Goal: Information Seeking & Learning: Learn about a topic

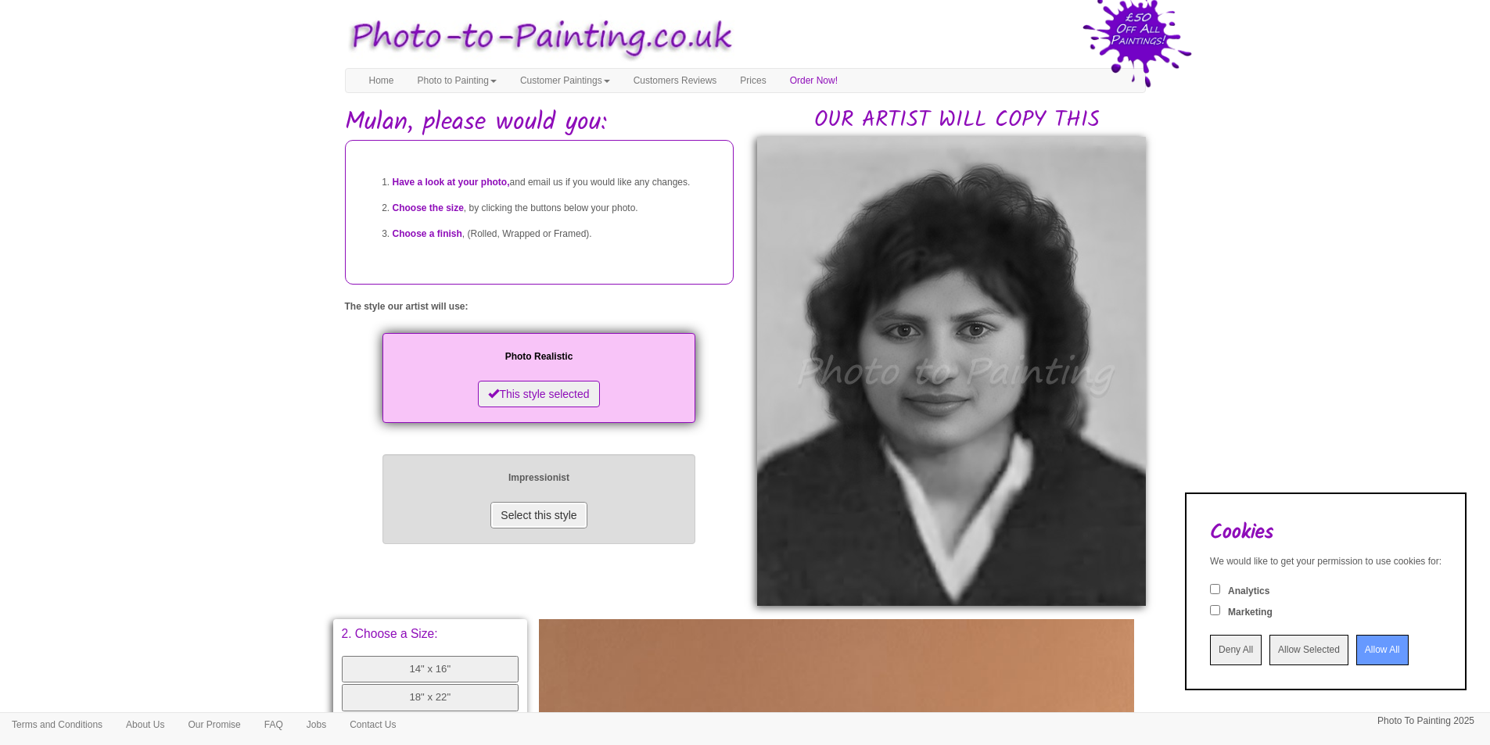
click at [526, 529] on button "Select this style" at bounding box center [538, 515] width 96 height 27
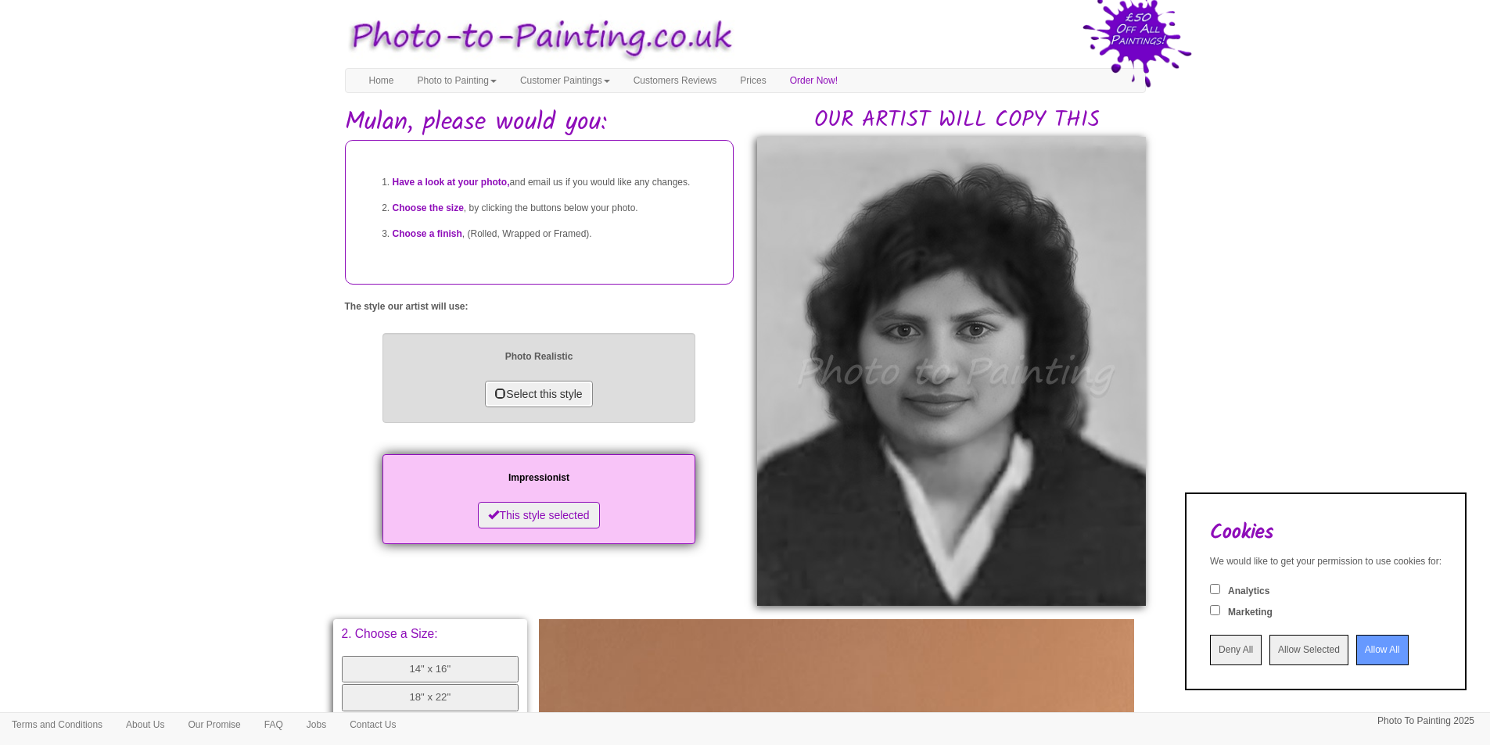
click at [565, 407] on button "Select this style" at bounding box center [538, 394] width 107 height 27
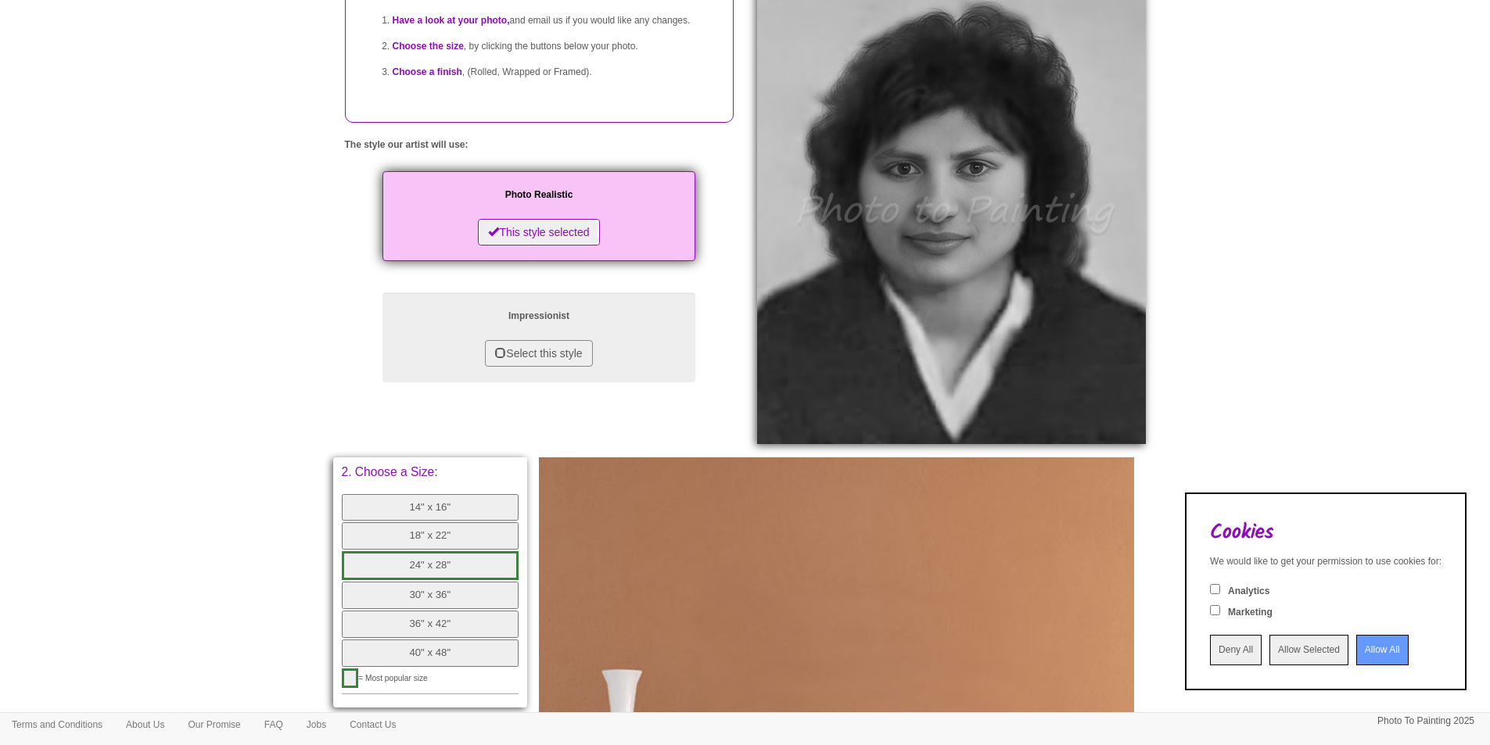
scroll to position [469, 0]
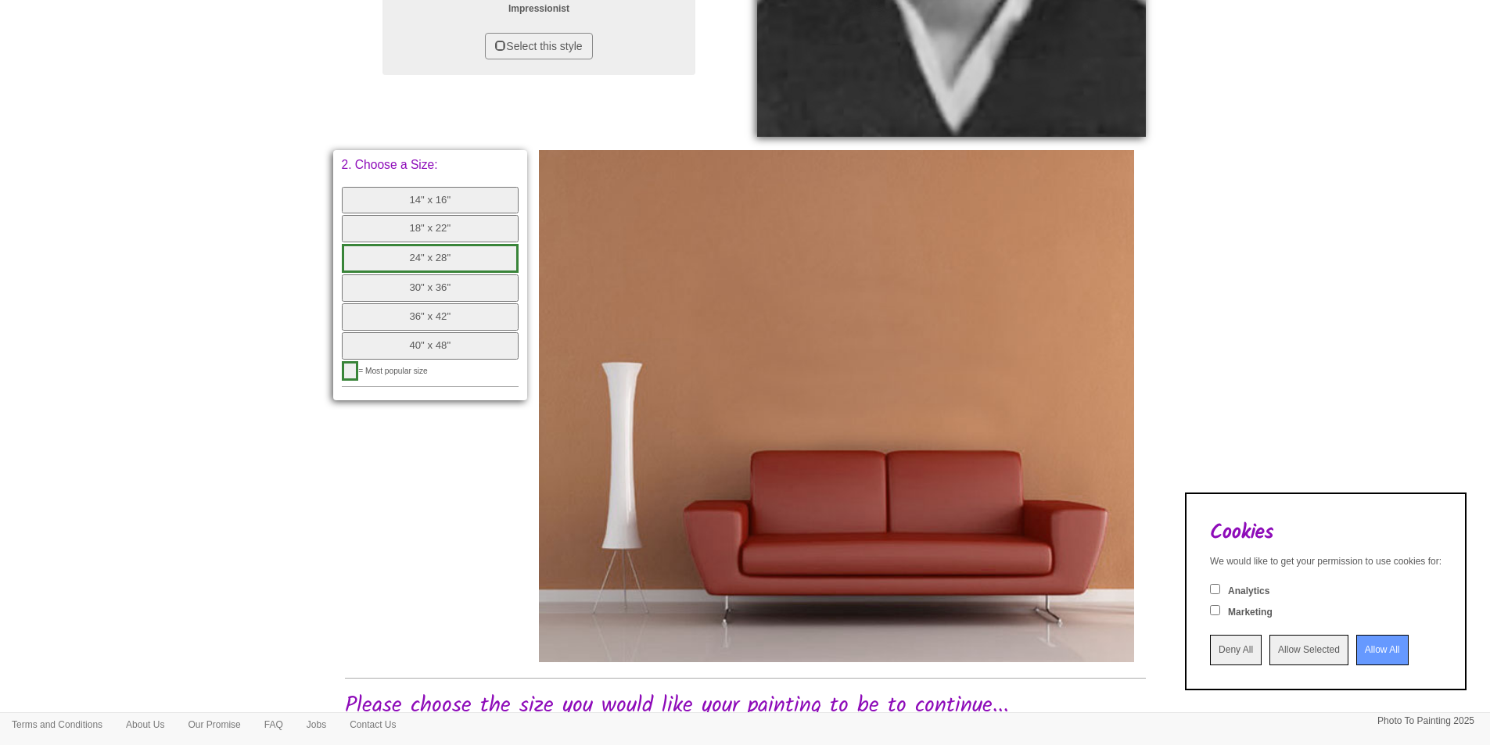
click at [451, 257] on button "24" x 28"" at bounding box center [431, 258] width 178 height 29
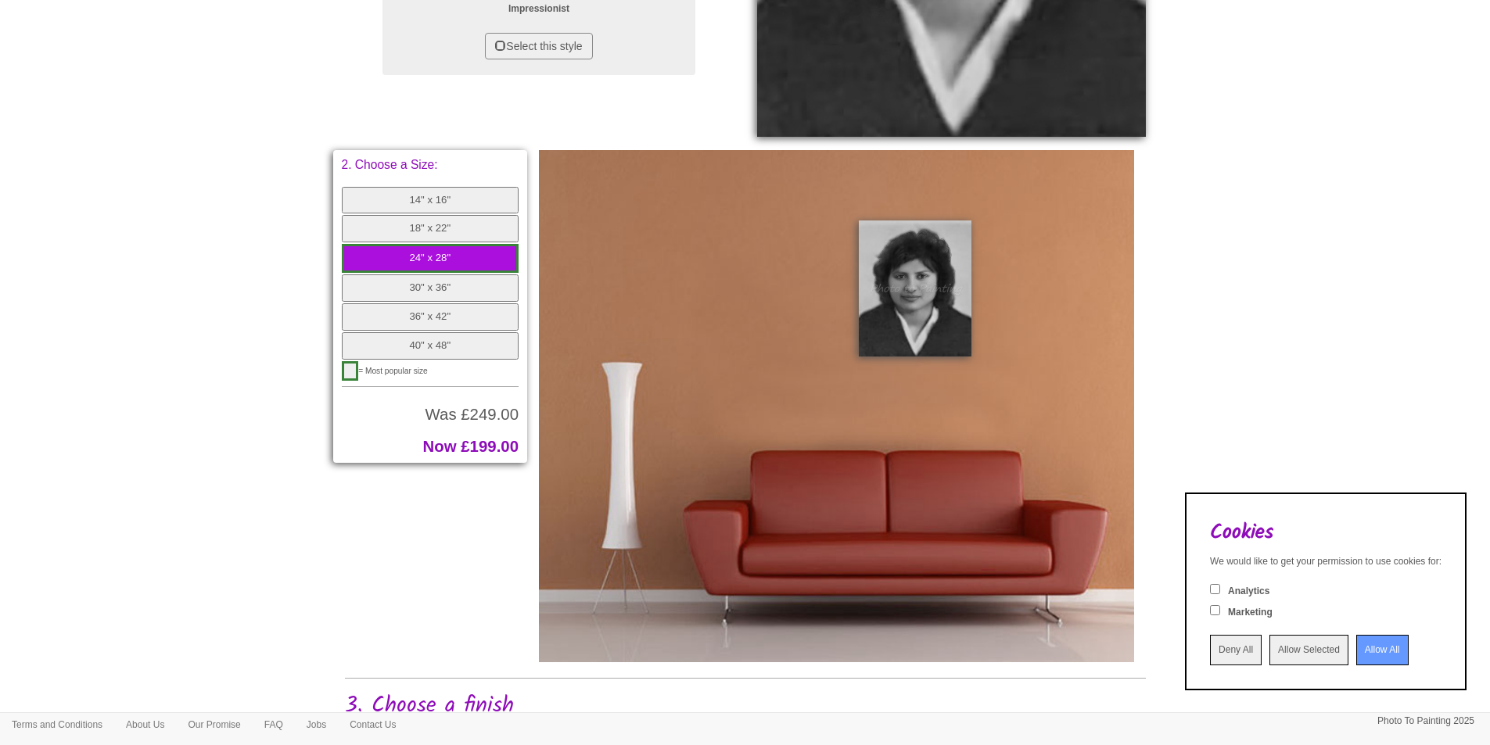
click at [450, 229] on button "18" x 22"" at bounding box center [431, 228] width 178 height 27
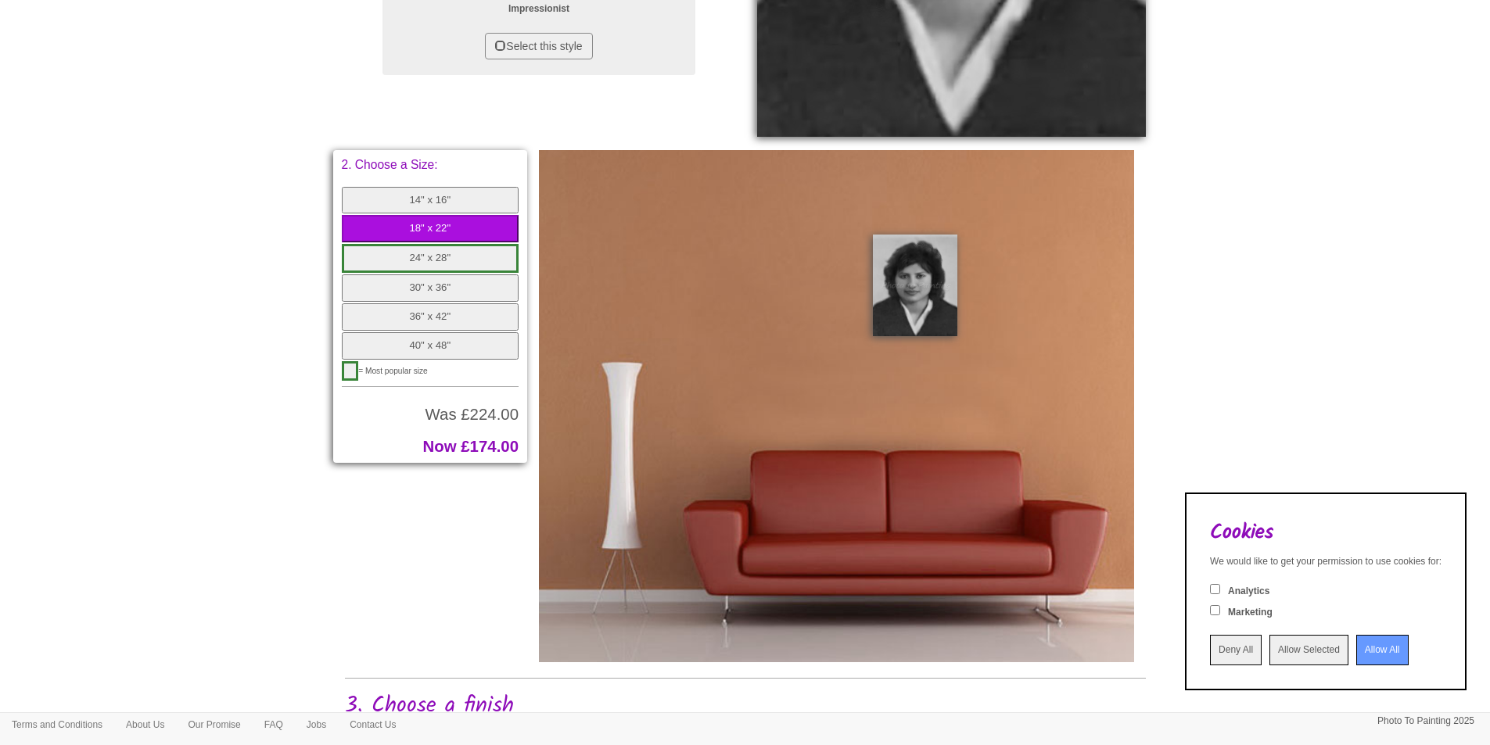
click at [453, 206] on button "14" x 16"" at bounding box center [431, 200] width 178 height 27
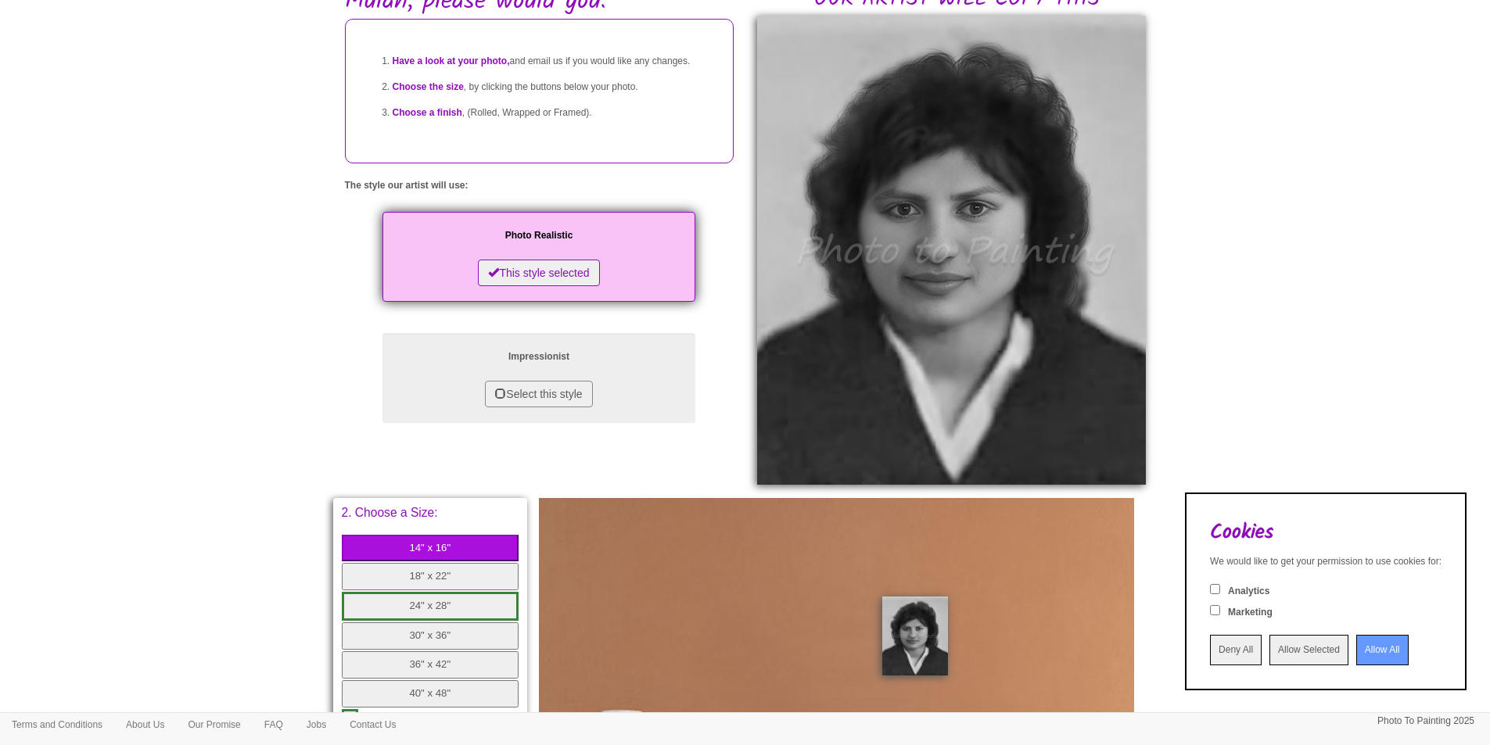
scroll to position [0, 0]
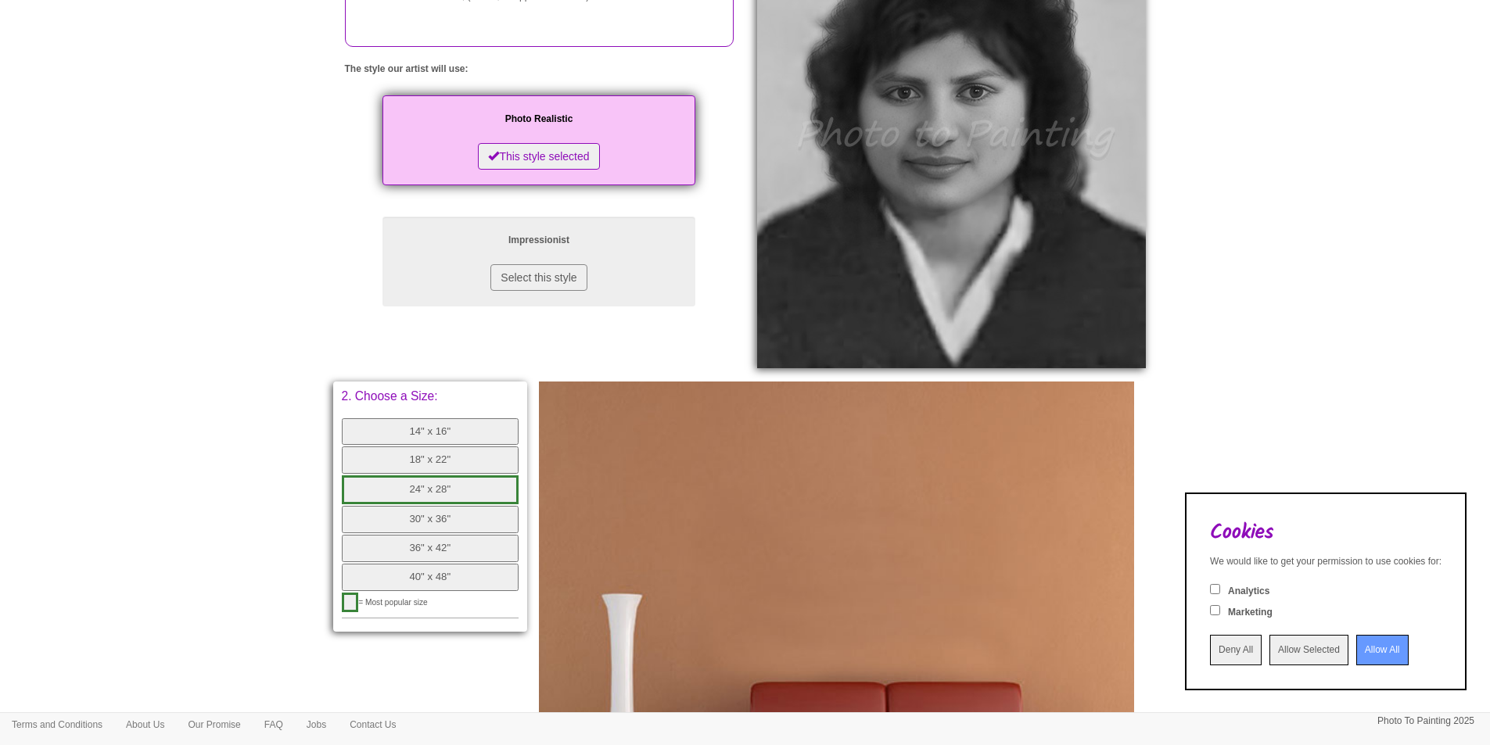
scroll to position [313, 0]
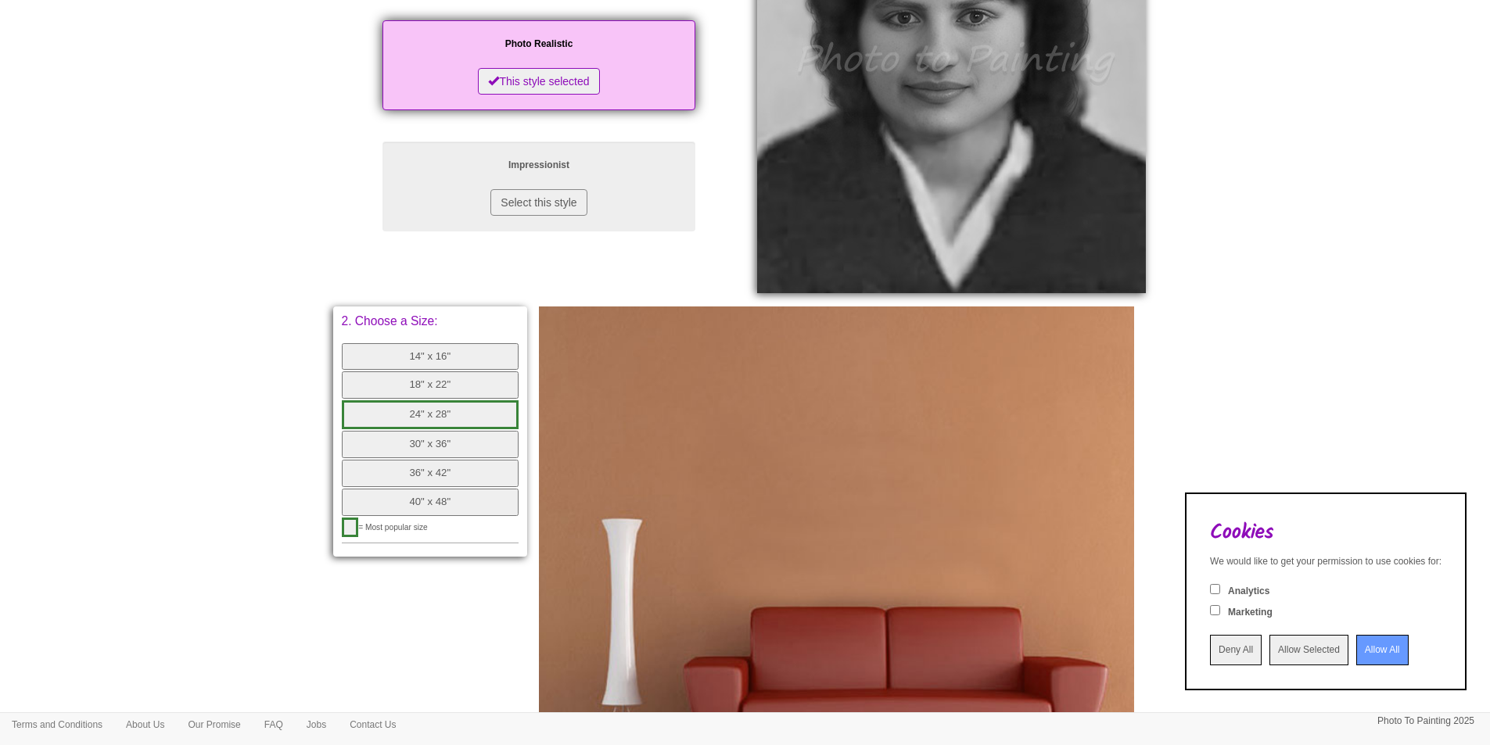
click at [461, 512] on button "40" x 48"" at bounding box center [431, 502] width 178 height 27
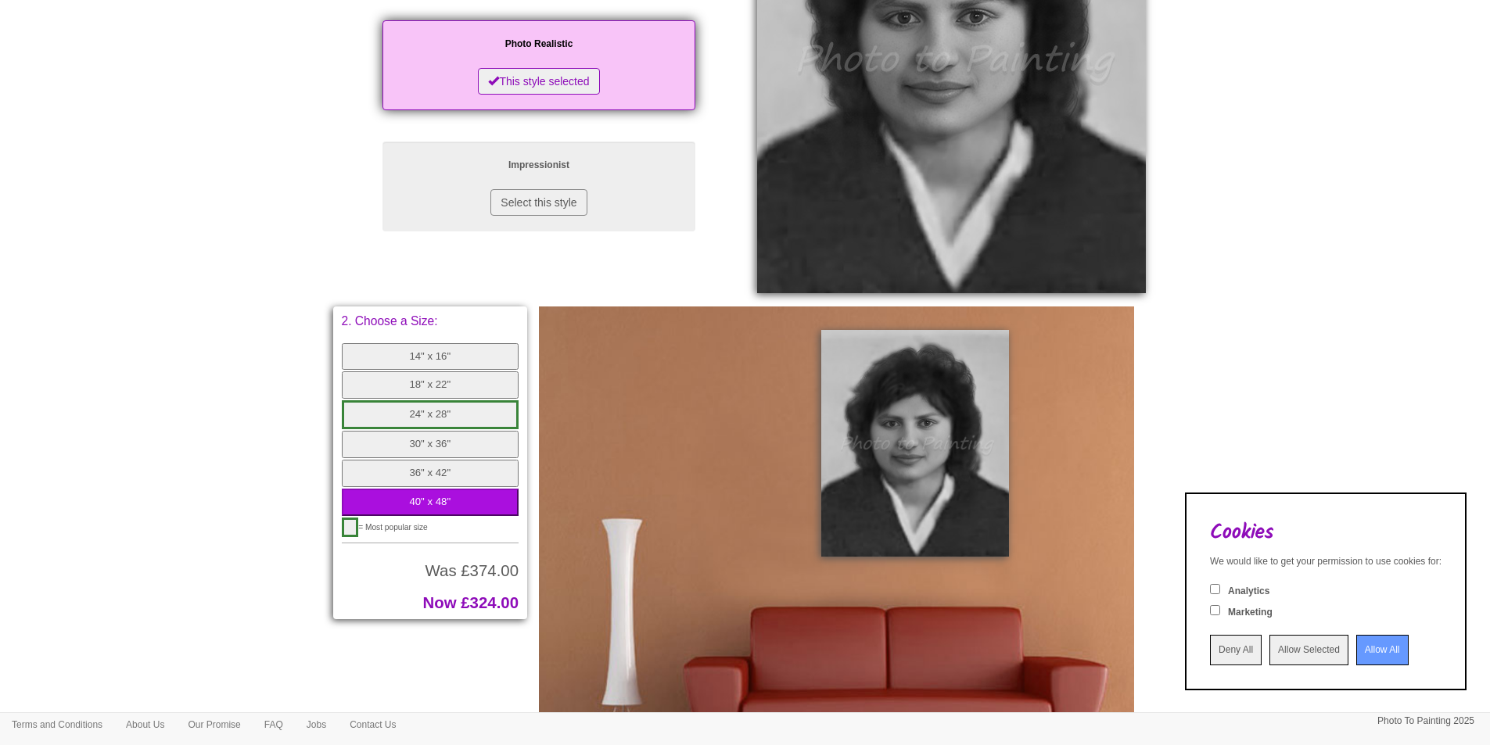
click at [436, 349] on button "14" x 16"" at bounding box center [431, 356] width 178 height 27
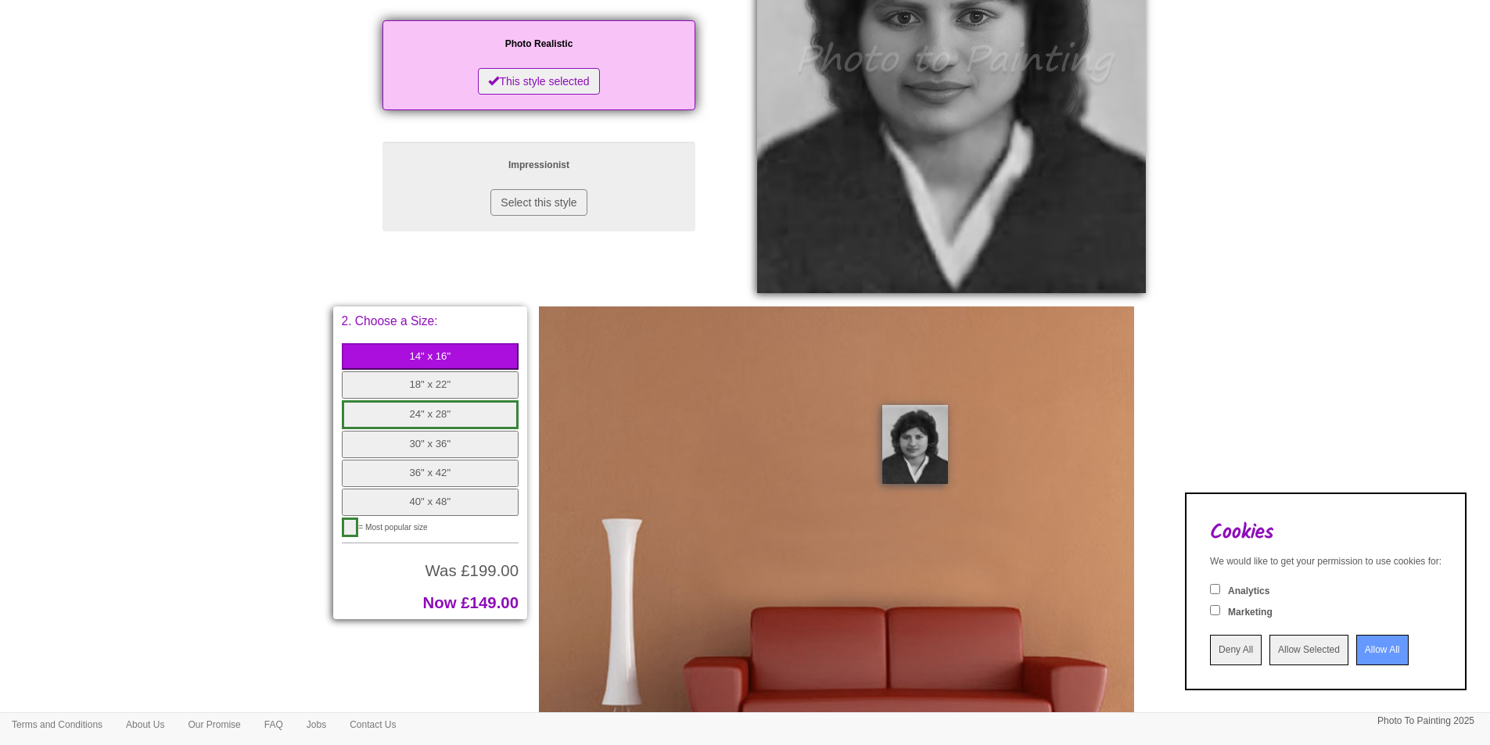
scroll to position [0, 0]
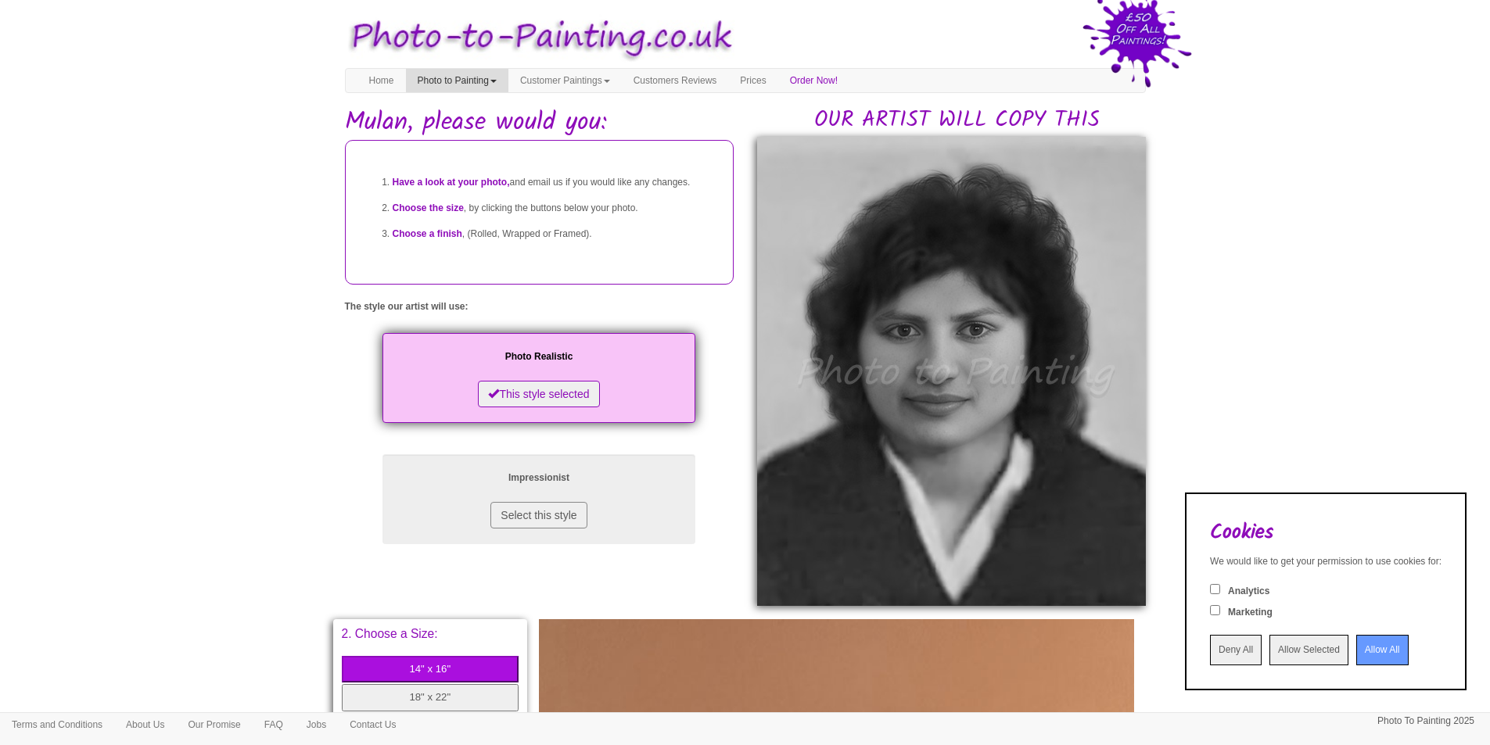
click at [458, 84] on link "Photo to Painting" at bounding box center [457, 80] width 102 height 23
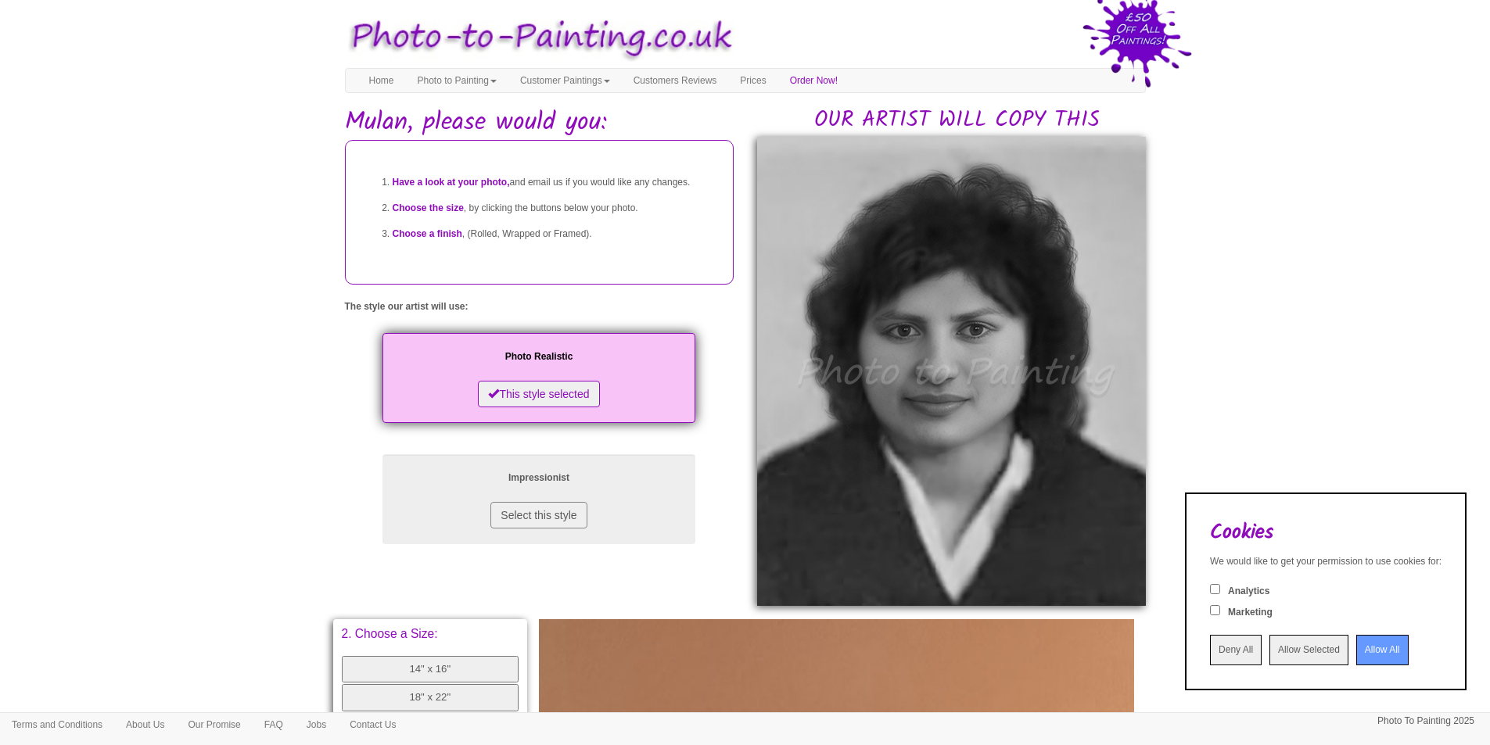
click at [1369, 648] on input "Allow All" at bounding box center [1382, 650] width 52 height 31
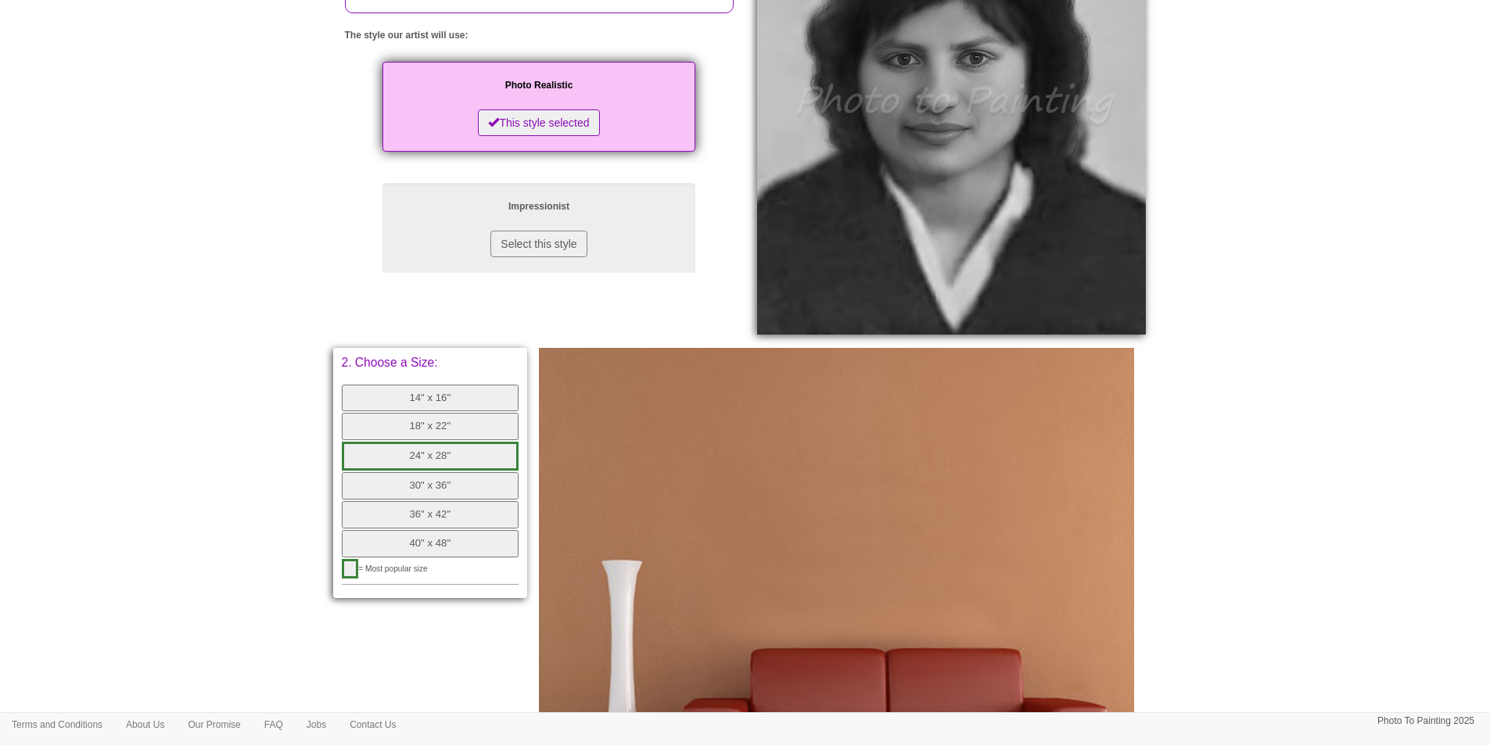
scroll to position [313, 0]
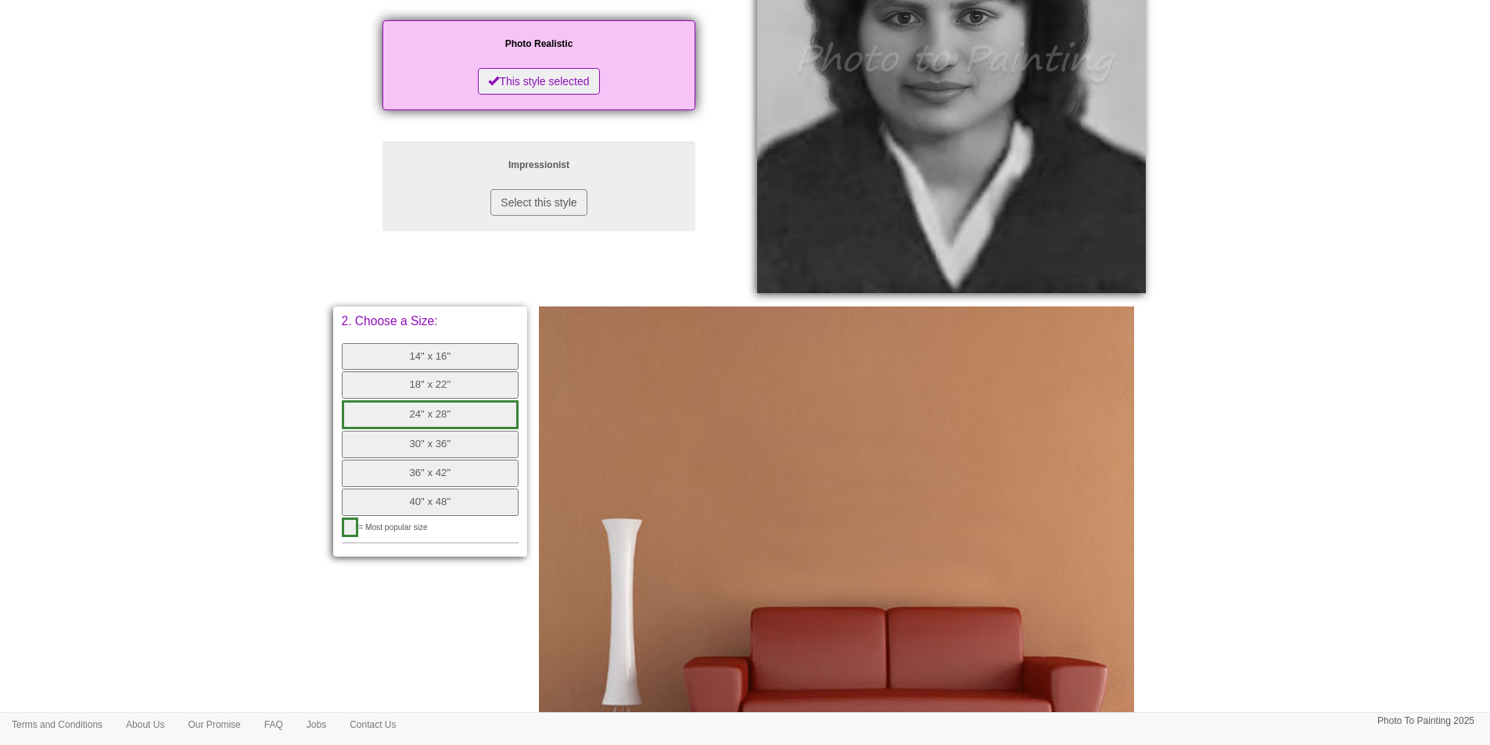
click at [473, 354] on button "14" x 16"" at bounding box center [431, 356] width 178 height 27
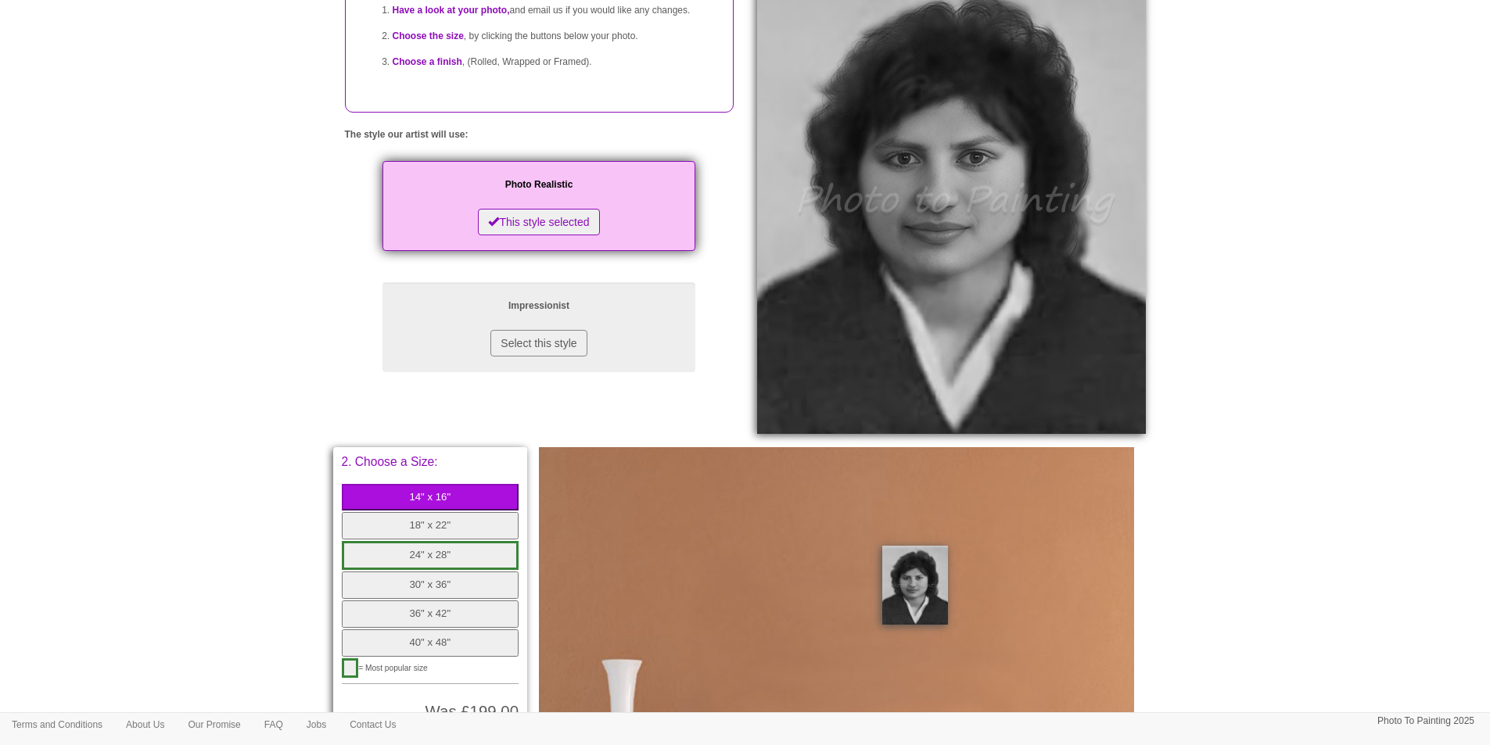
scroll to position [0, 0]
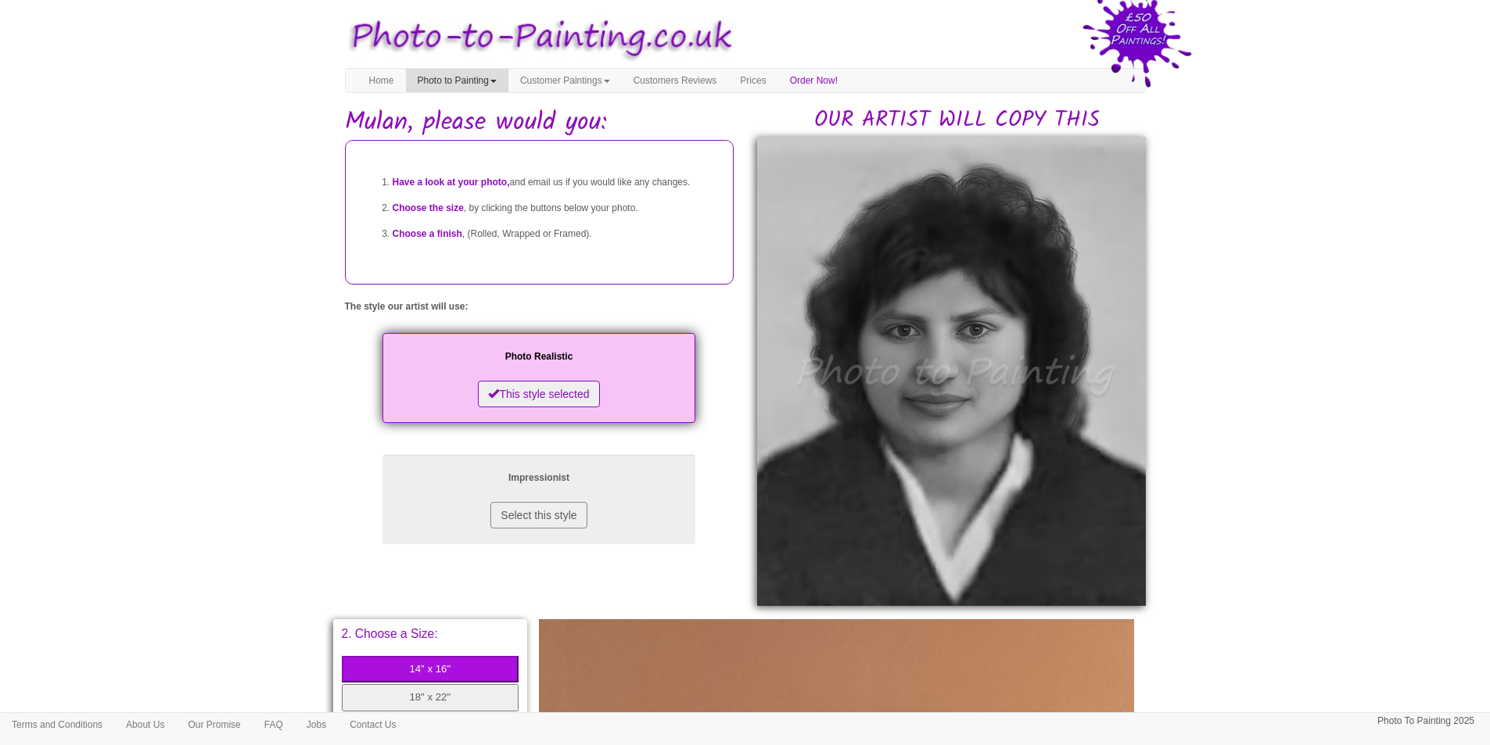
click at [471, 77] on link "Photo to Painting" at bounding box center [457, 80] width 102 height 23
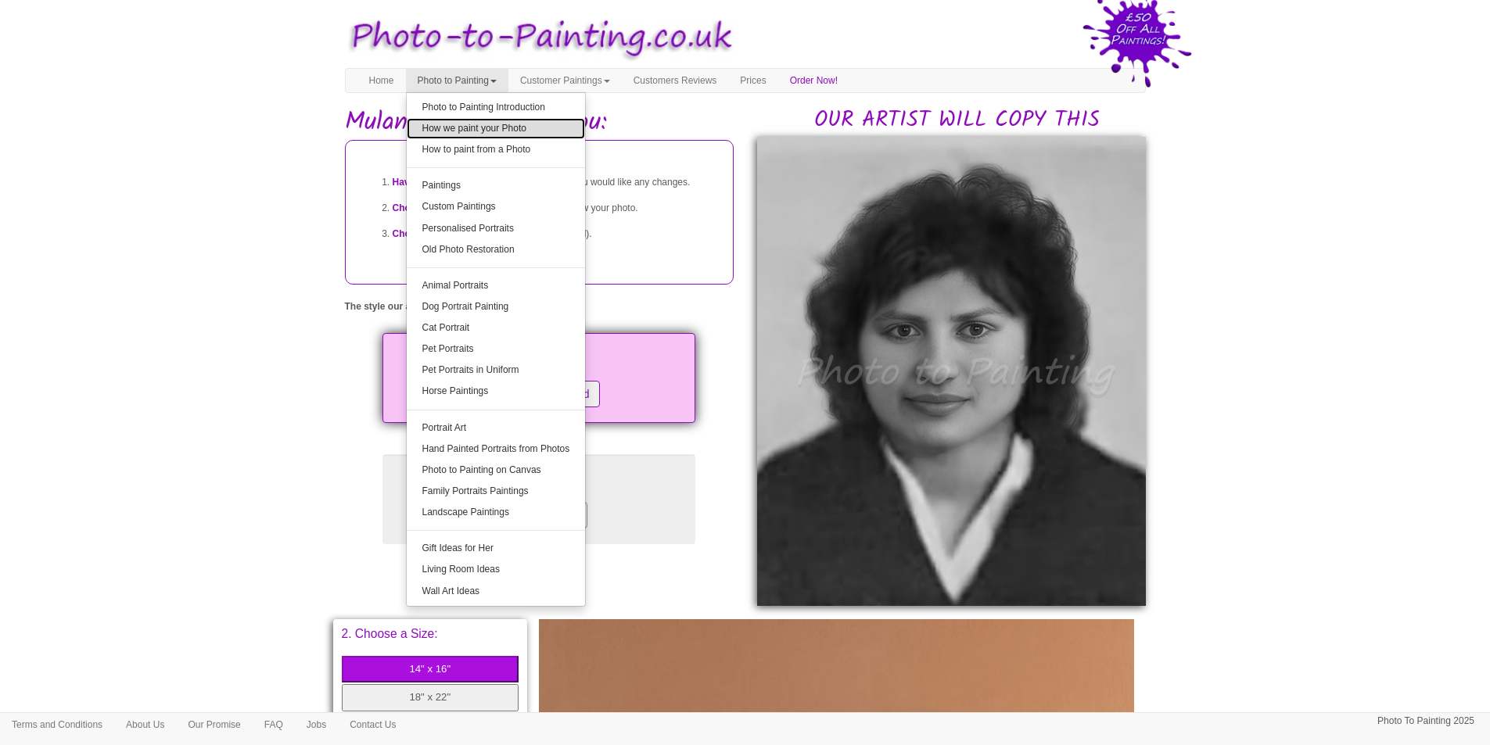
click at [469, 124] on link "How we paint your Photo" at bounding box center [496, 128] width 179 height 21
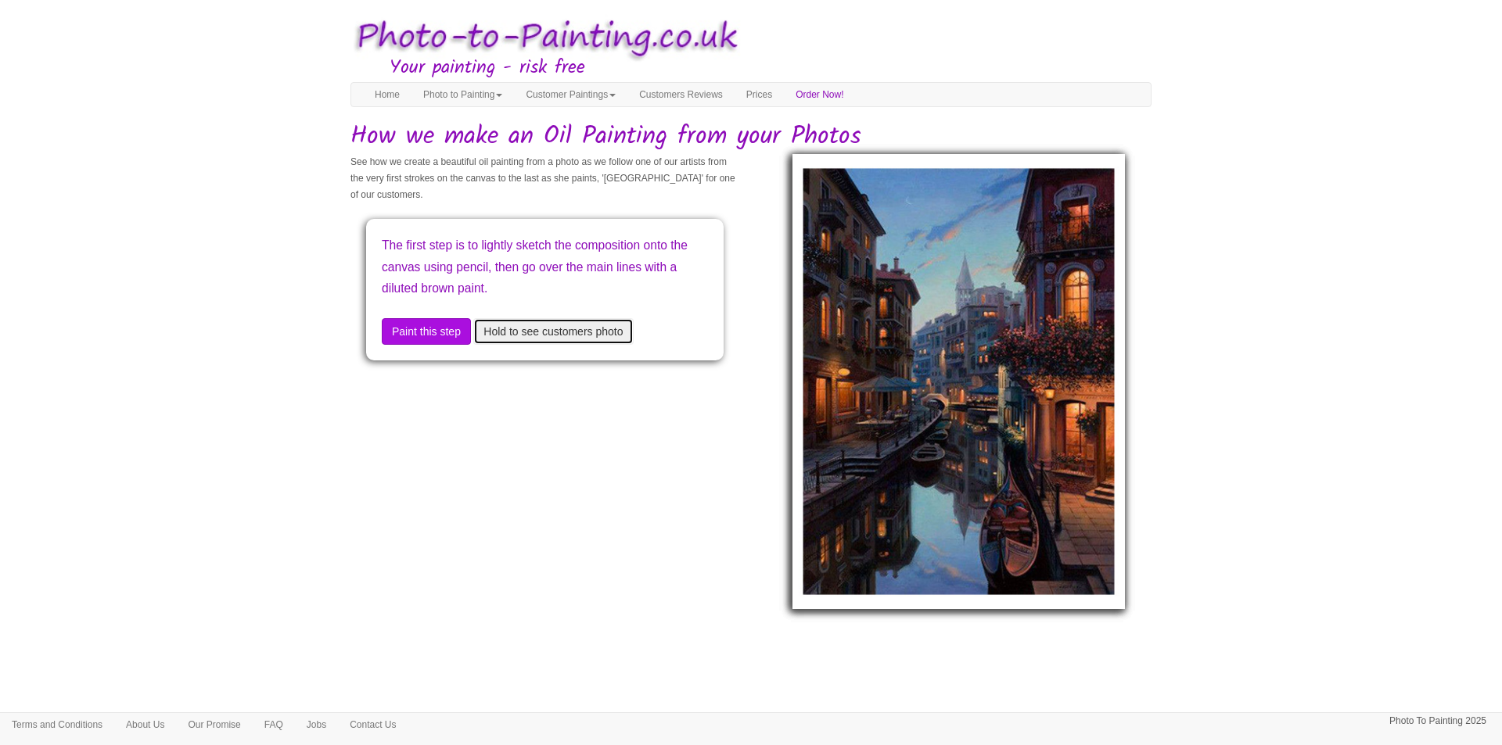
click at [572, 335] on button "Hold to see customers photo" at bounding box center [553, 331] width 160 height 27
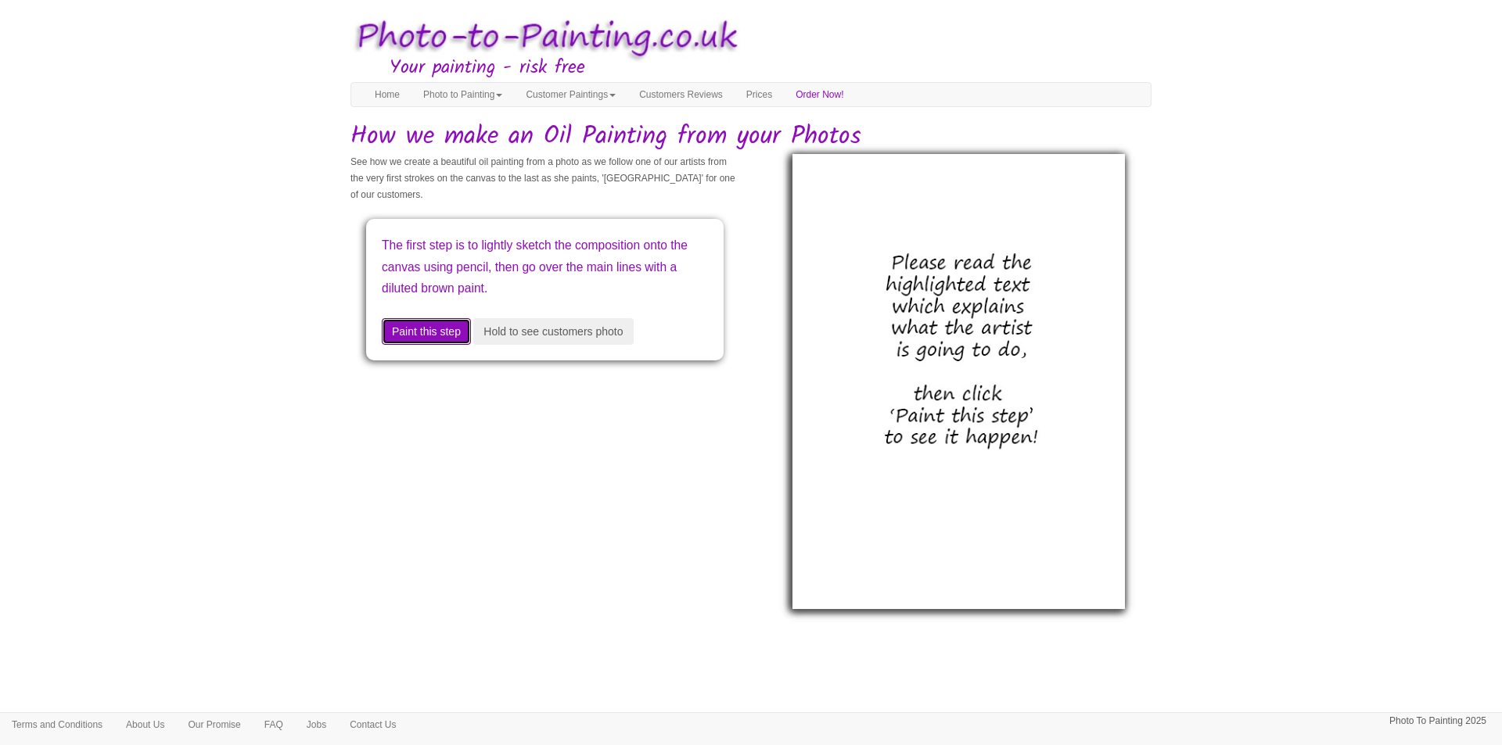
click at [454, 328] on button "Paint this step" at bounding box center [426, 331] width 89 height 27
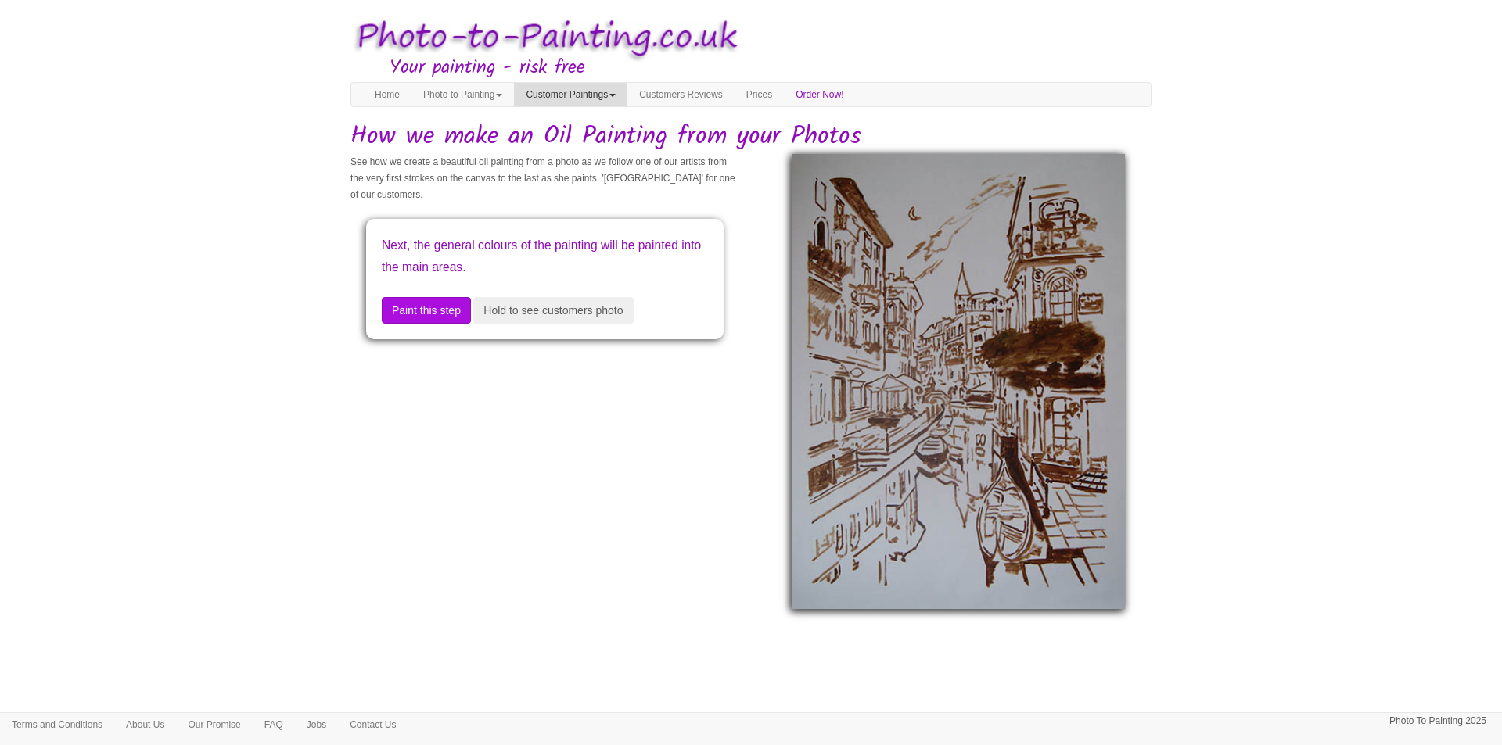
click at [607, 98] on link "Customer Paintings" at bounding box center [570, 94] width 113 height 23
click at [682, 95] on link "Customers Reviews" at bounding box center [680, 94] width 107 height 23
click at [710, 88] on link "Customers Reviews" at bounding box center [680, 94] width 107 height 23
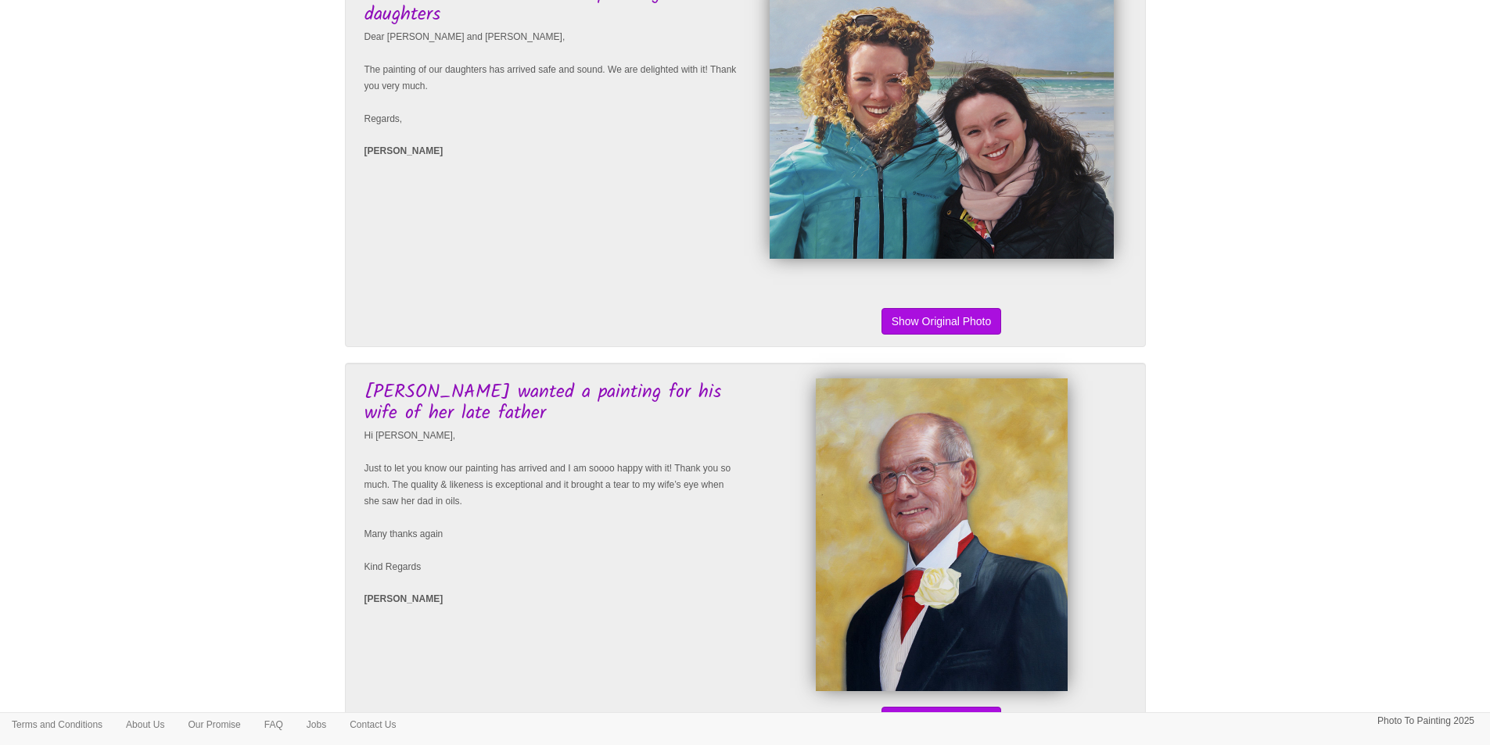
scroll to position [3622, 0]
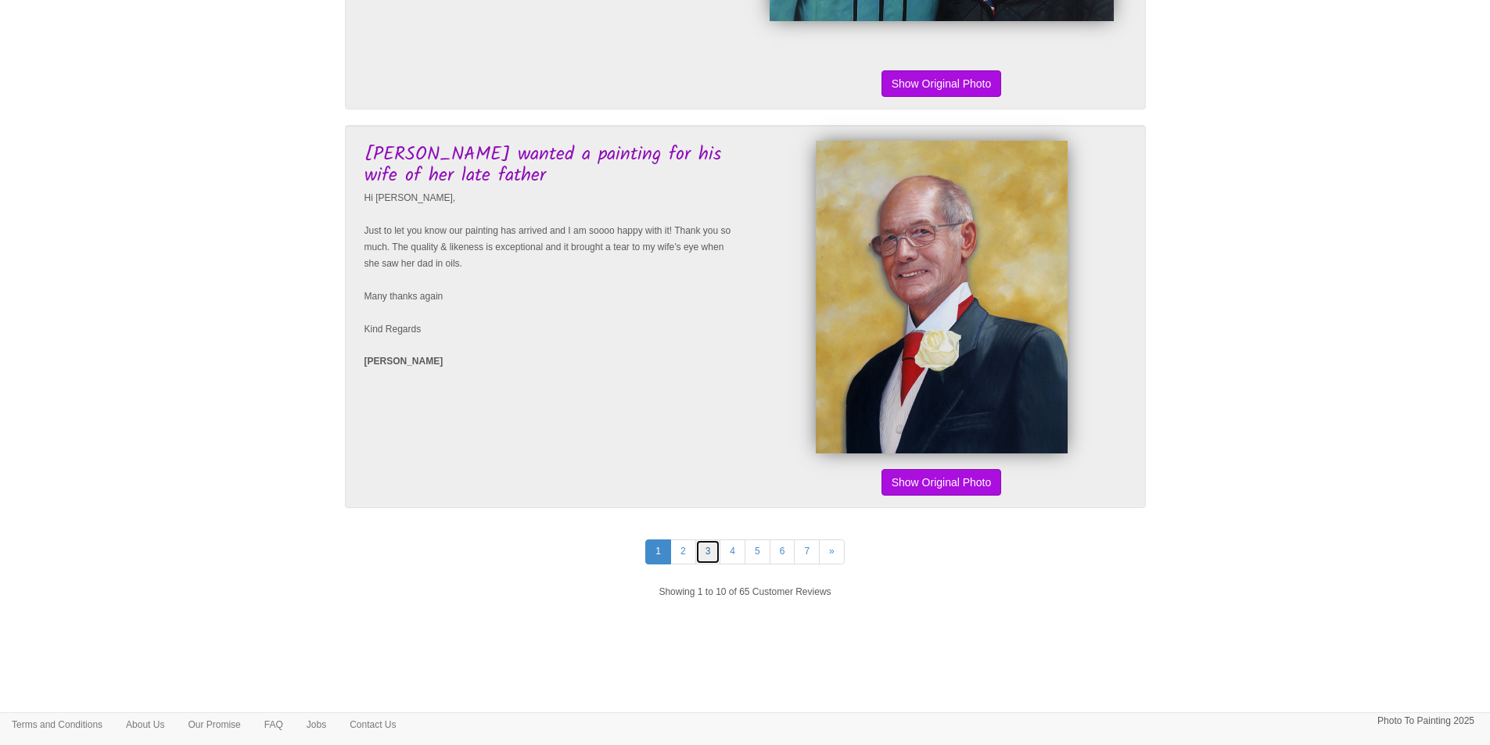
click at [711, 556] on link "3" at bounding box center [708, 552] width 26 height 24
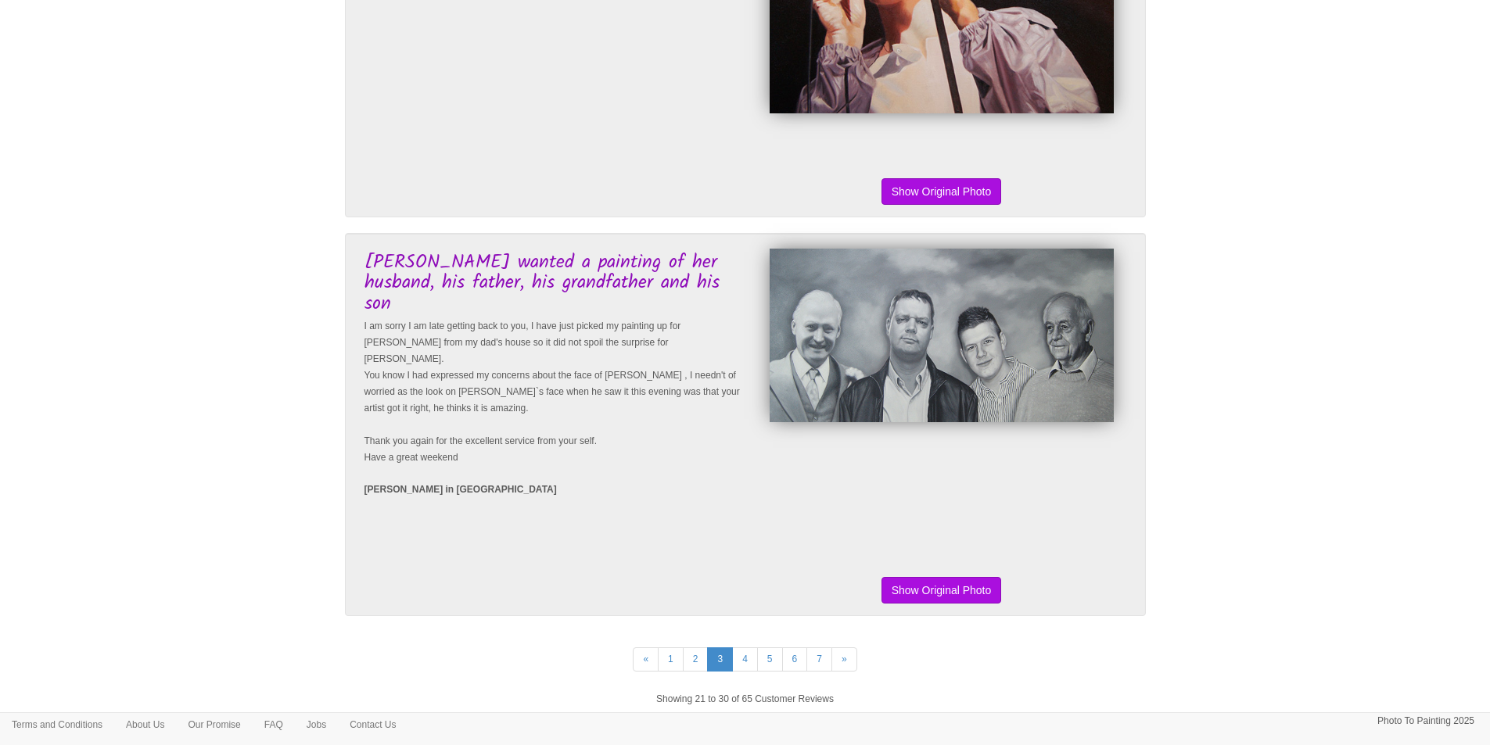
scroll to position [3520, 0]
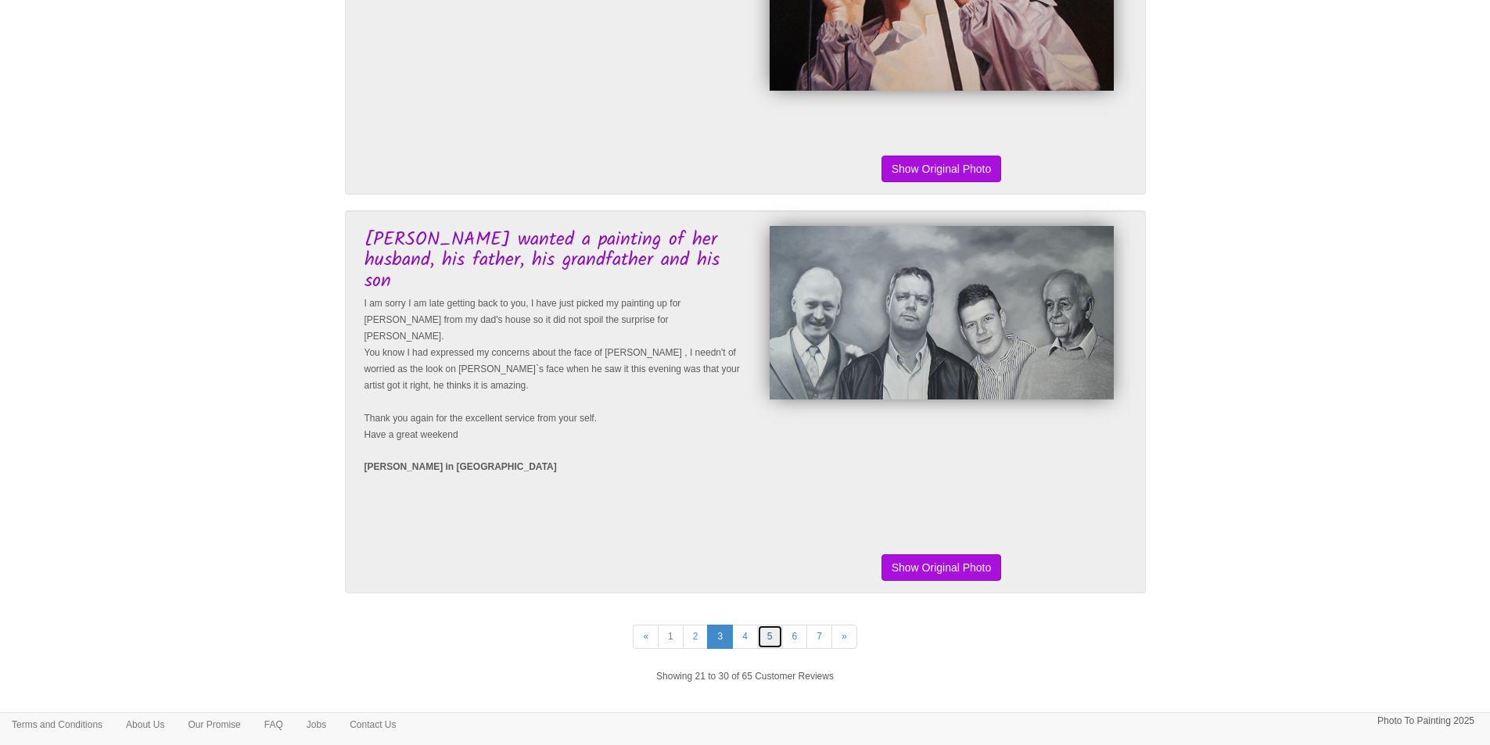
click at [769, 638] on link "5" at bounding box center [770, 637] width 26 height 24
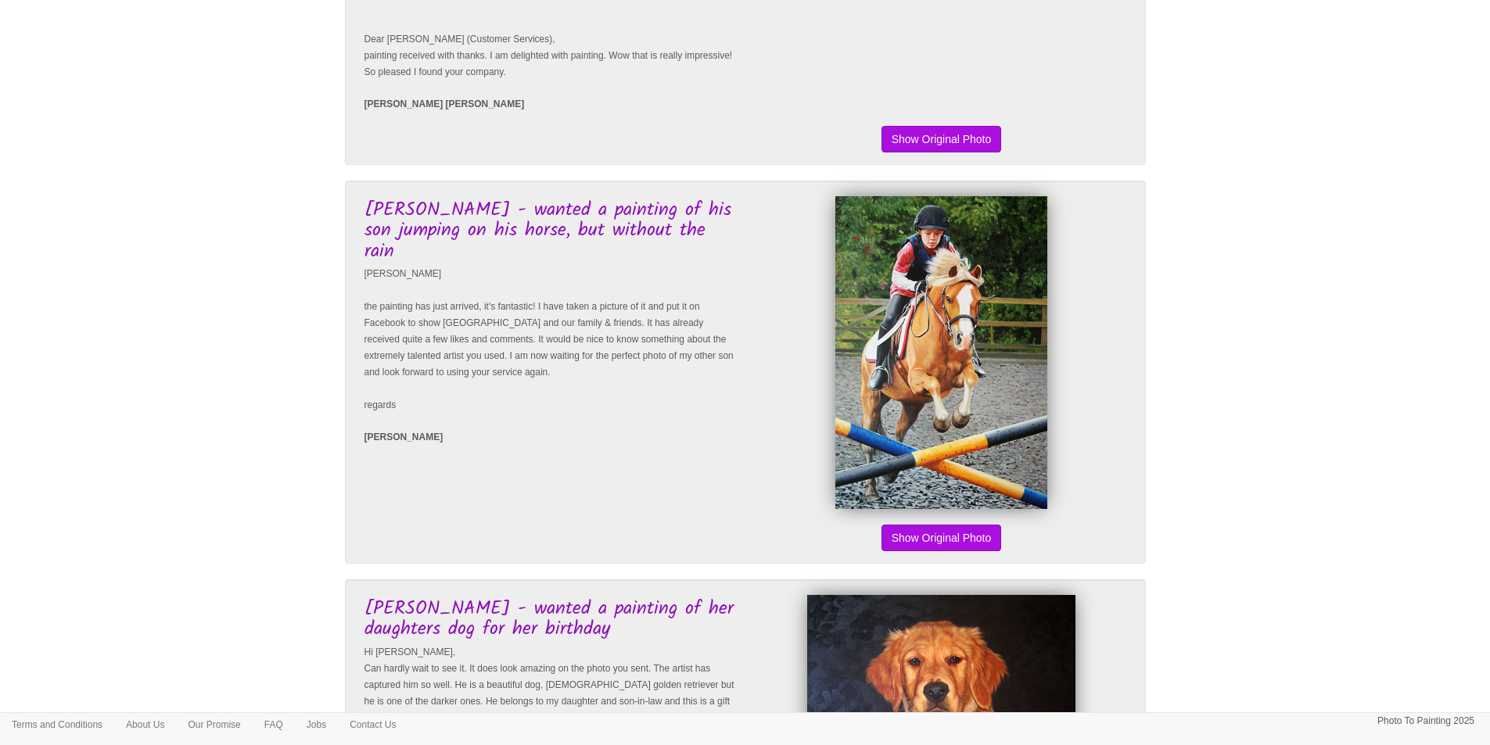
scroll to position [3520, 0]
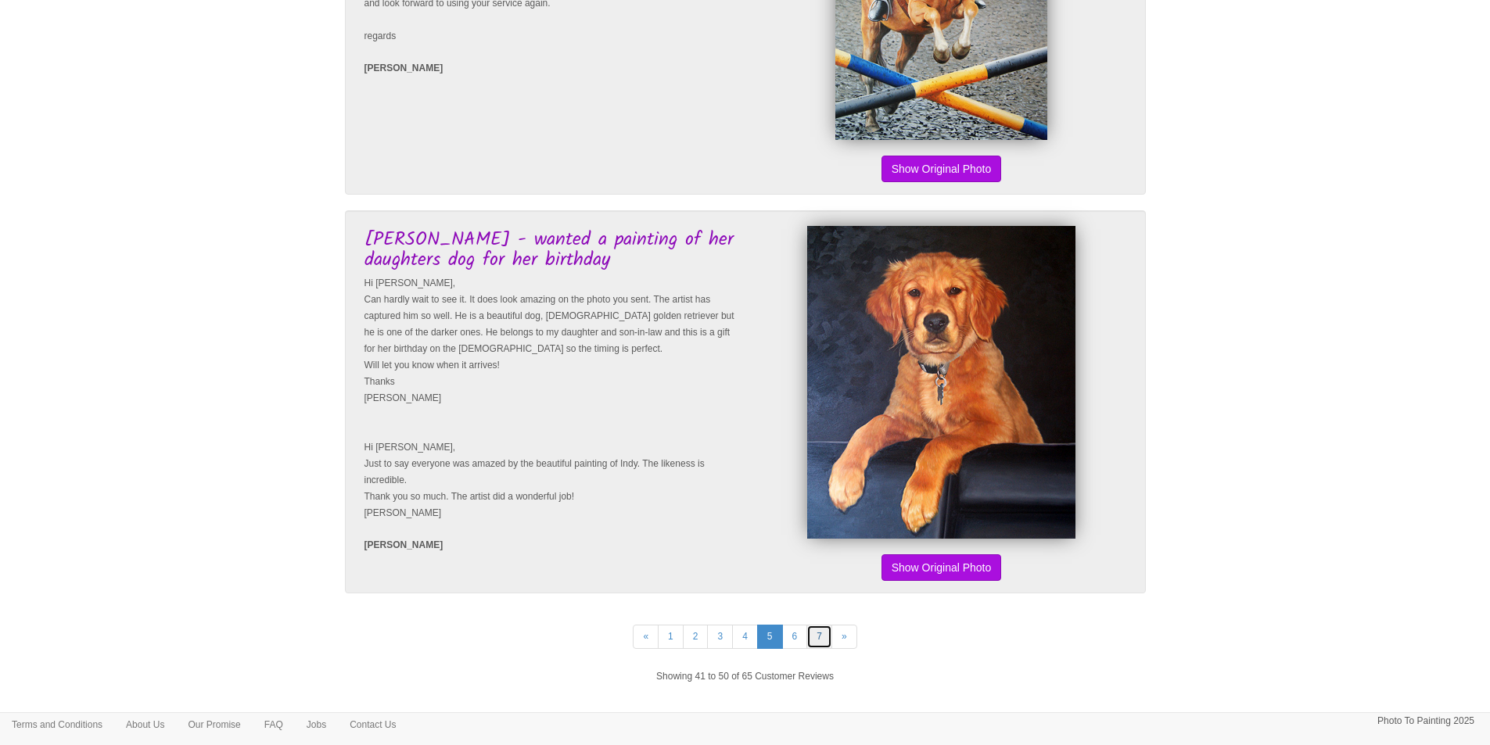
click at [817, 647] on link "7" at bounding box center [819, 637] width 26 height 24
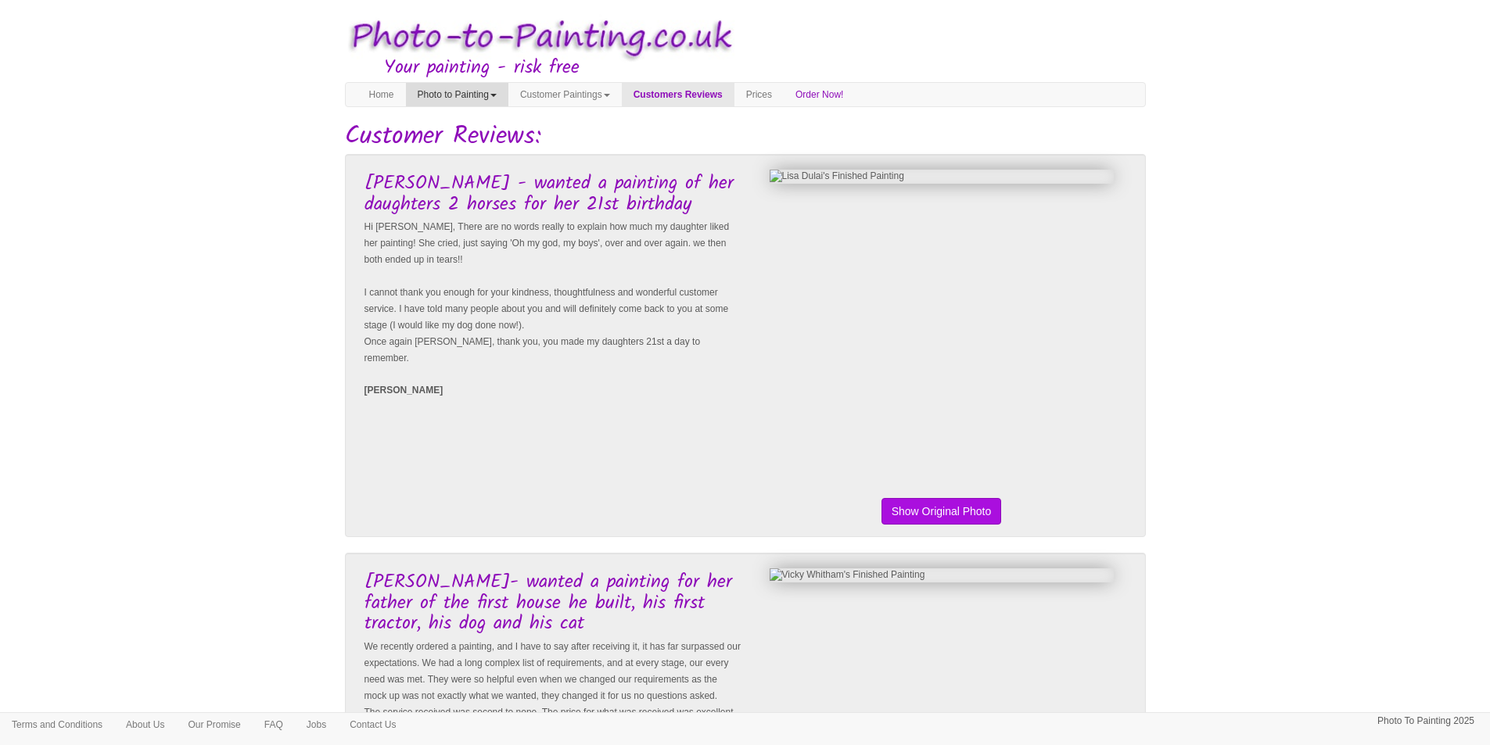
click at [445, 95] on link "Photo to Painting" at bounding box center [457, 94] width 102 height 23
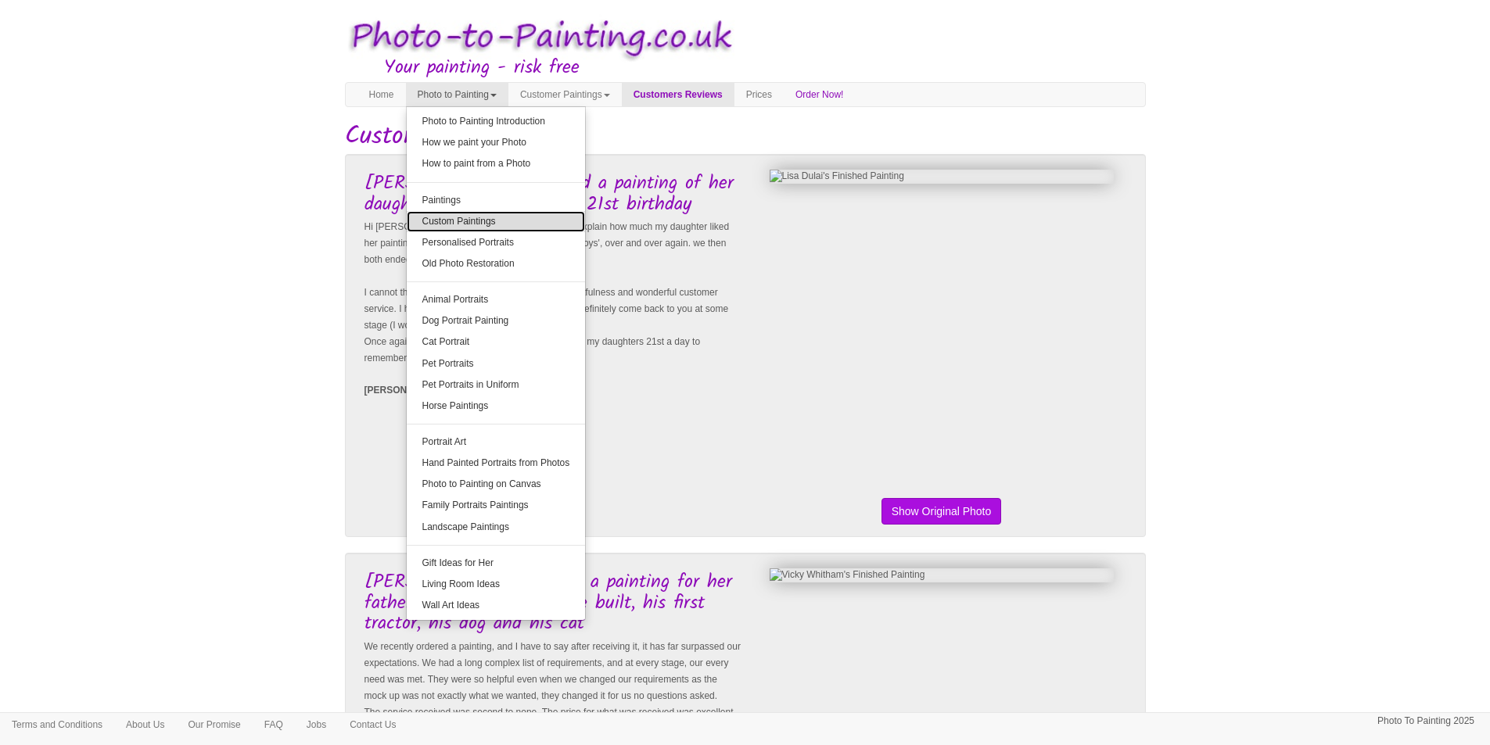
click at [461, 221] on link "Custom Paintings" at bounding box center [496, 221] width 179 height 21
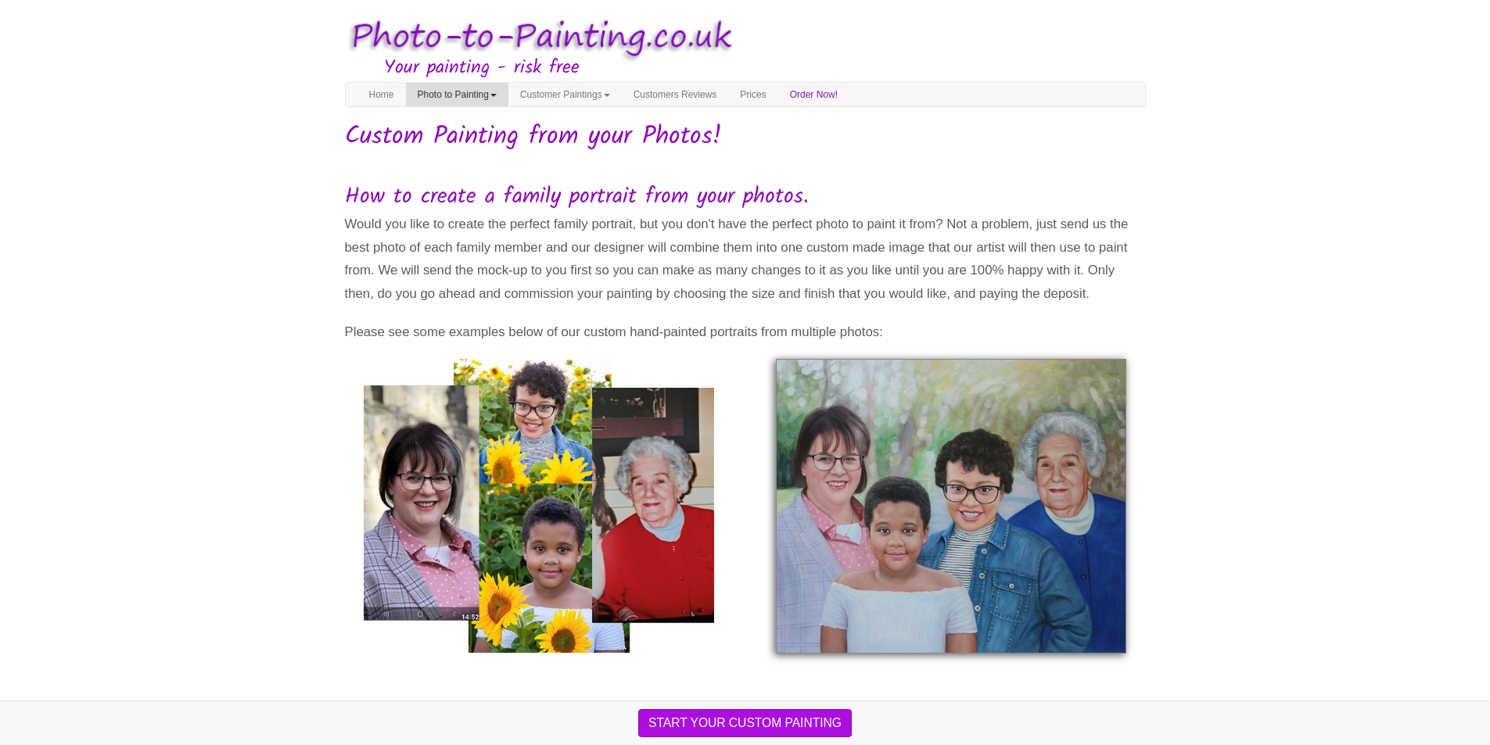
drag, startPoint x: 447, startPoint y: 109, endPoint x: 453, endPoint y: 96, distance: 14.0
click at [454, 95] on link "Photo to Painting" at bounding box center [457, 94] width 102 height 23
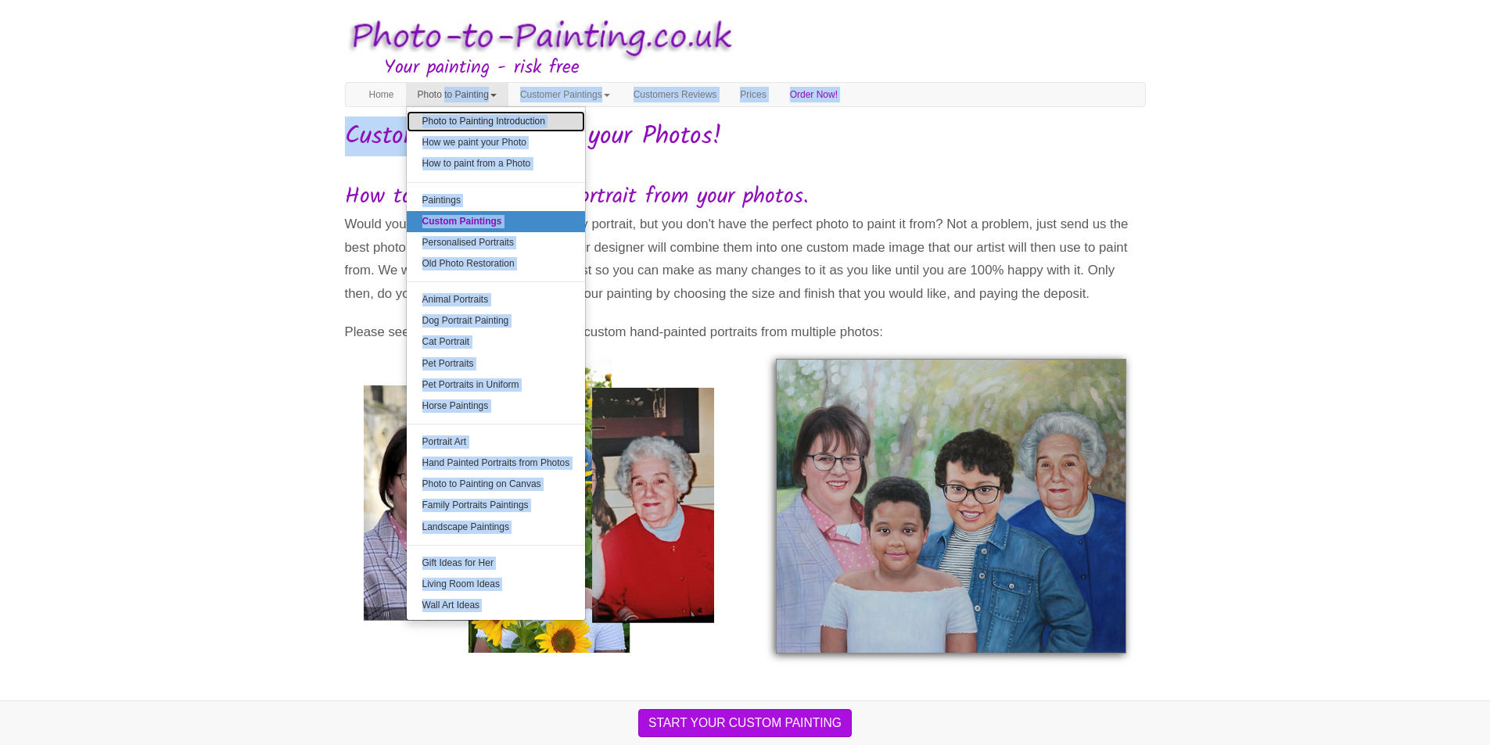
click at [454, 125] on link "Photo to Painting Introduction" at bounding box center [496, 121] width 179 height 21
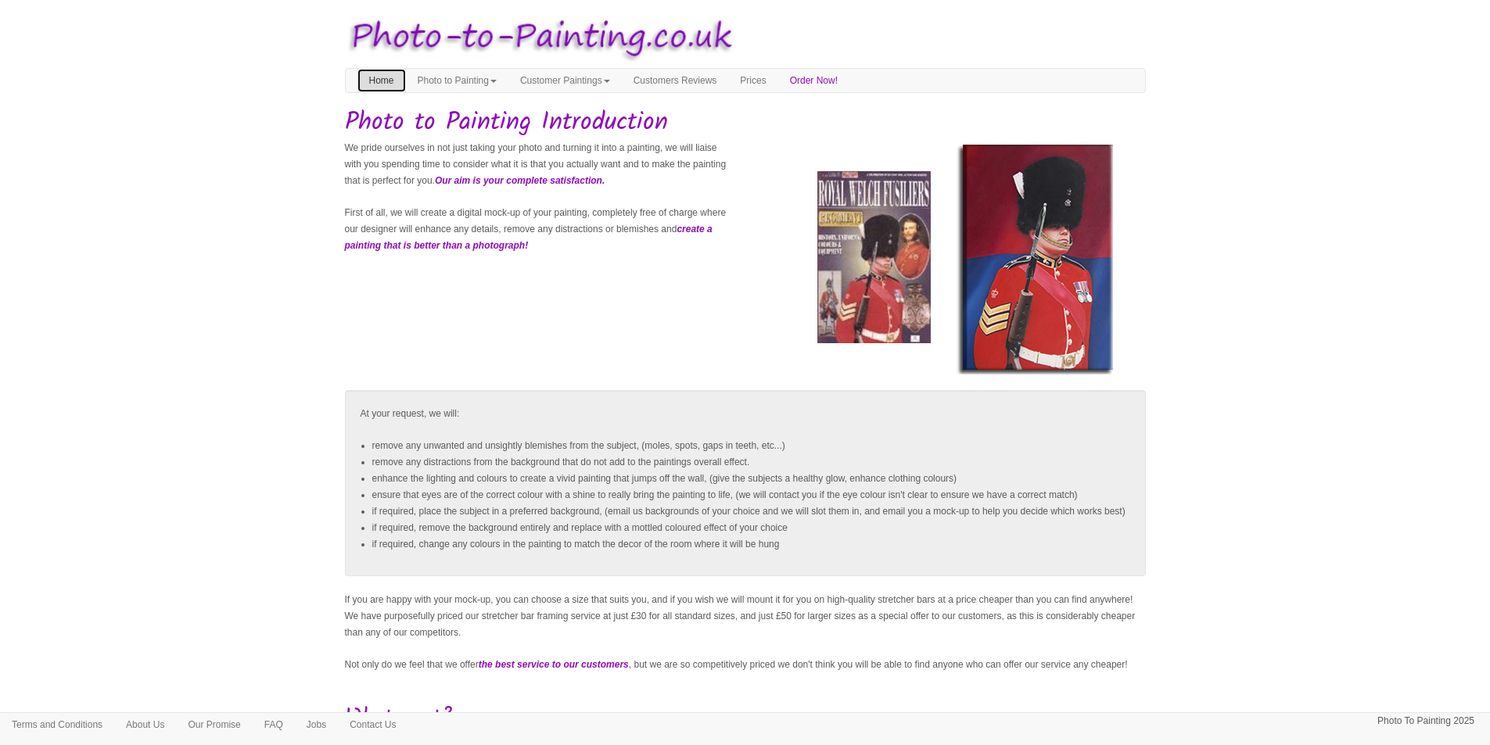
click at [386, 77] on link "Home" at bounding box center [381, 80] width 48 height 23
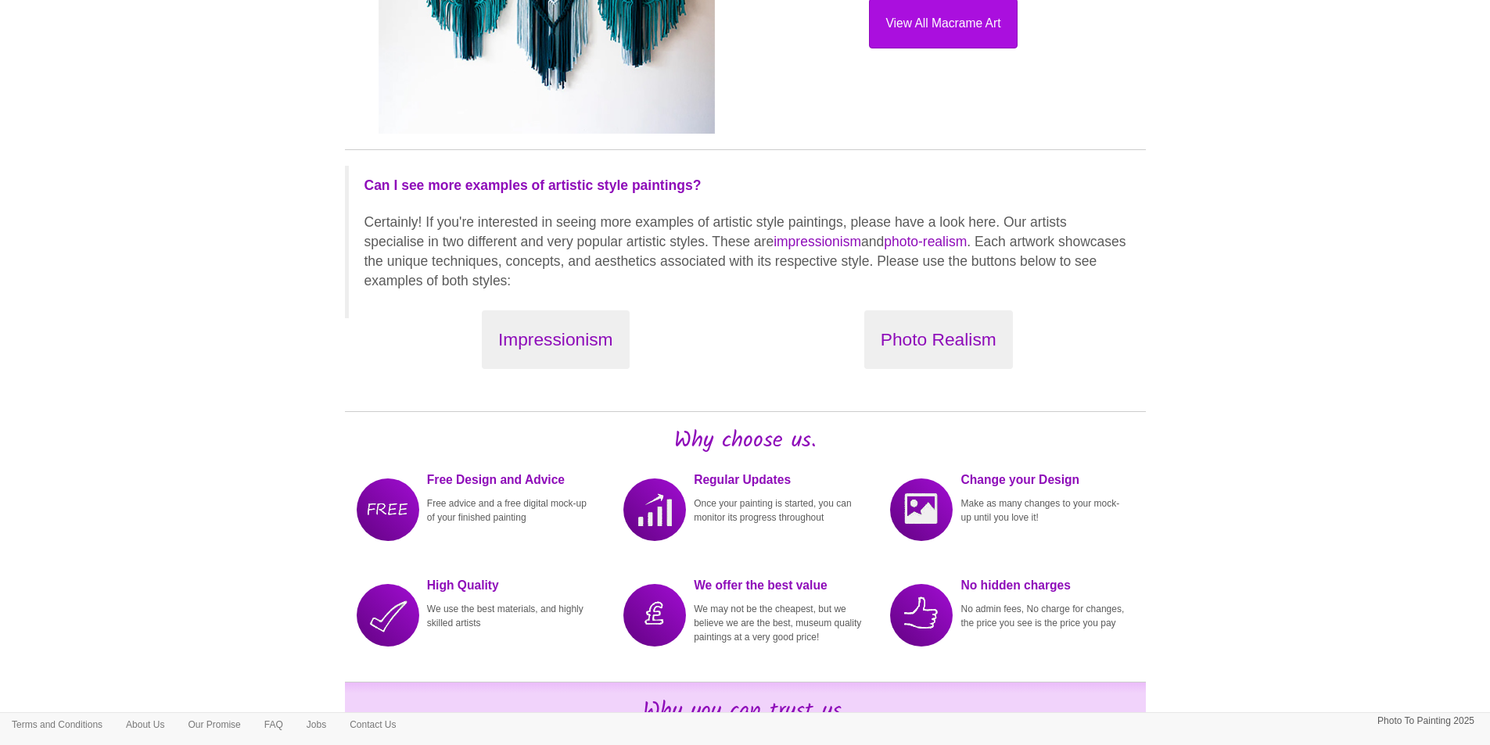
scroll to position [1330, 0]
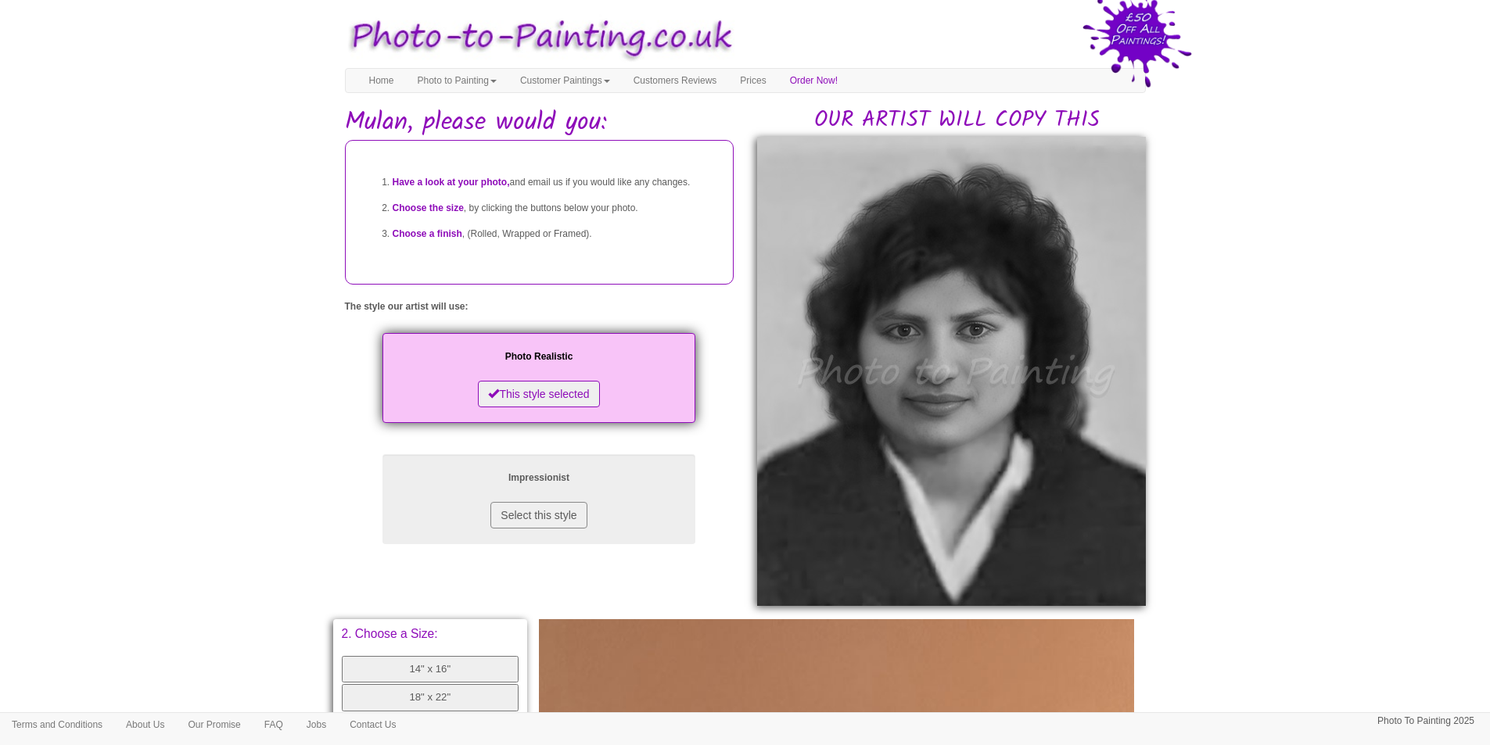
click at [953, 311] on img at bounding box center [951, 371] width 389 height 469
